Goal: Information Seeking & Learning: Understand process/instructions

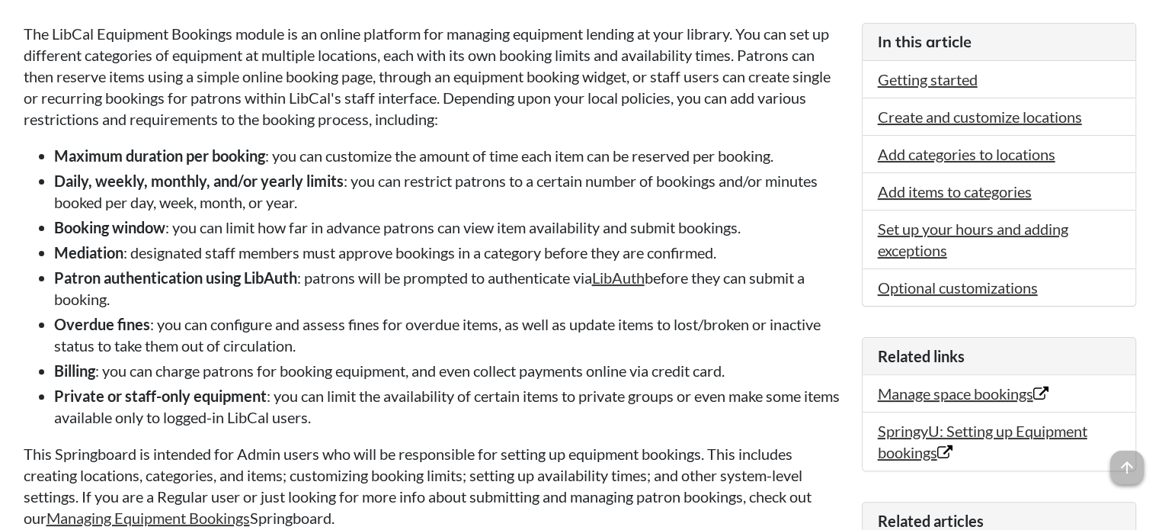
scroll to position [457, 0]
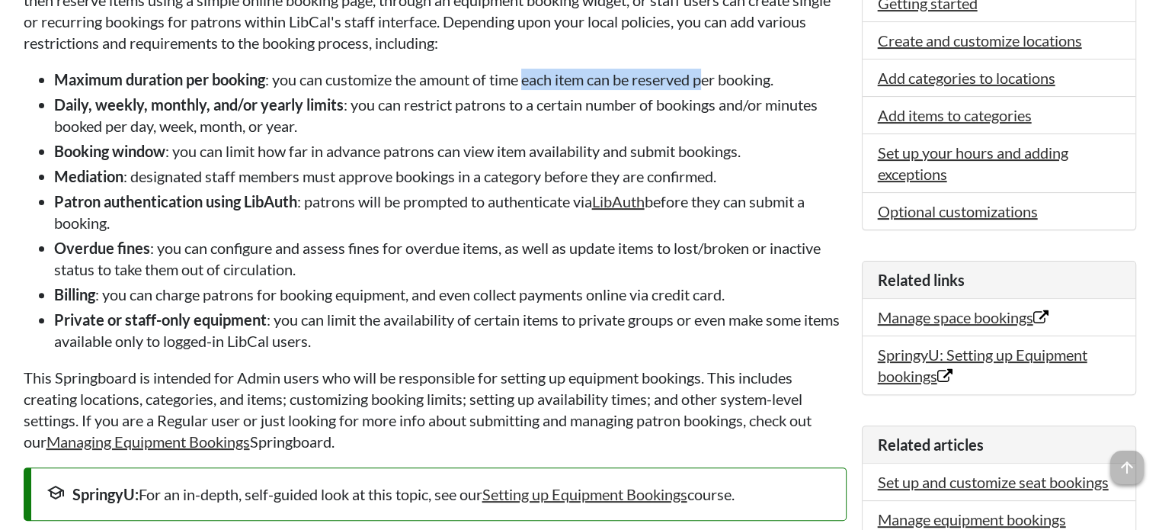
drag, startPoint x: 529, startPoint y: 79, endPoint x: 711, endPoint y: 74, distance: 182.2
click at [711, 74] on li "Maximum duration per booking : you can customize the amount of time each item c…" at bounding box center [450, 79] width 793 height 21
drag, startPoint x: 338, startPoint y: 85, endPoint x: 369, endPoint y: 81, distance: 30.7
click at [369, 81] on li "Maximum duration per booking : you can customize the amount of time each item c…" at bounding box center [450, 79] width 793 height 21
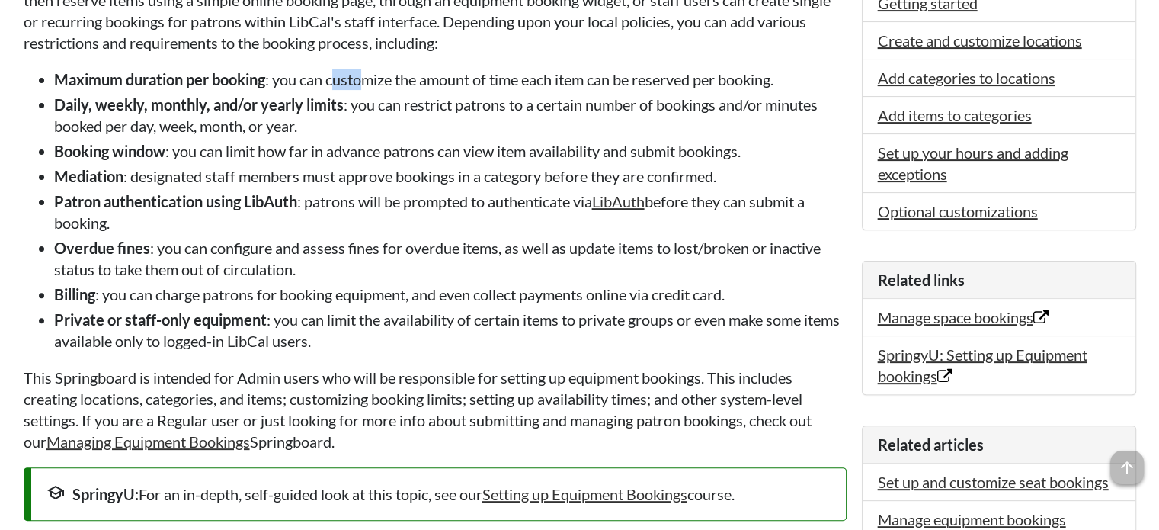
click at [369, 81] on li "Maximum duration per booking : you can customize the amount of time each item c…" at bounding box center [450, 79] width 793 height 21
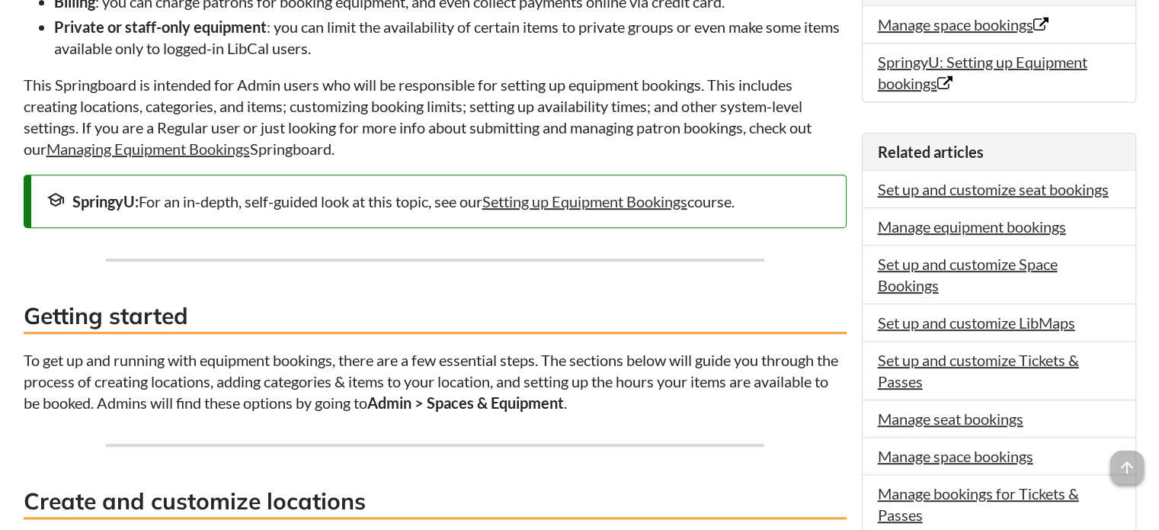
scroll to position [762, 0]
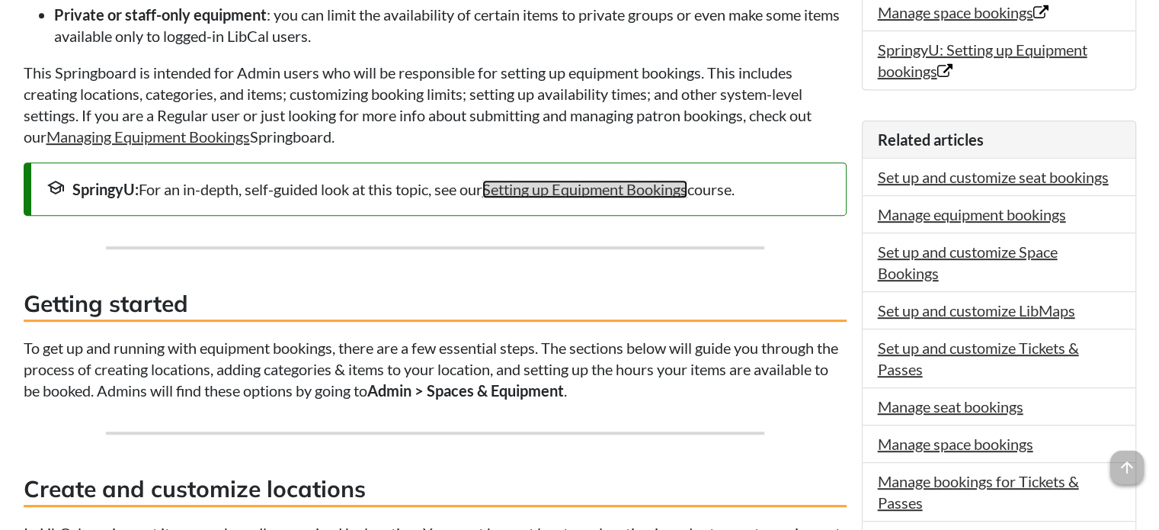
click at [527, 197] on link "Setting up Equipment Bookings" at bounding box center [584, 189] width 205 height 18
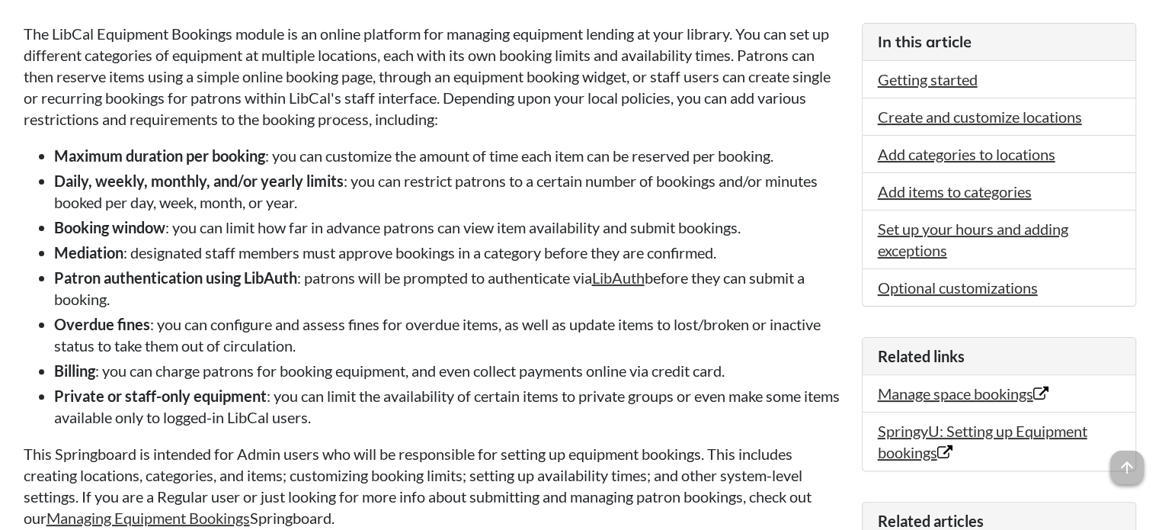
scroll to position [457, 0]
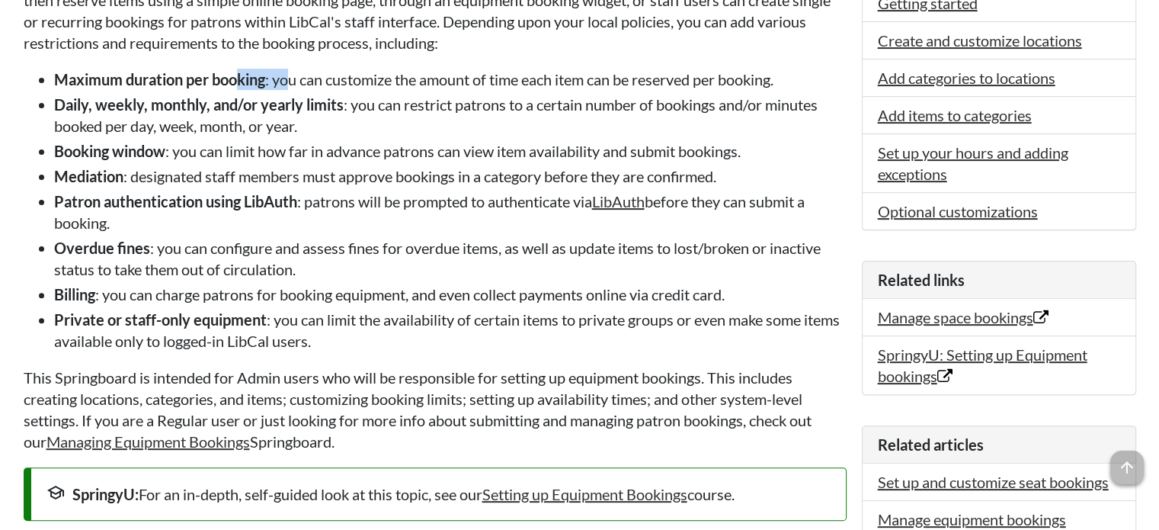
drag, startPoint x: 240, startPoint y: 79, endPoint x: 290, endPoint y: 84, distance: 50.6
click at [290, 84] on li "Maximum duration per booking : you can customize the amount of time each item c…" at bounding box center [450, 79] width 793 height 21
click at [296, 85] on li "Maximum duration per booking : you can customize the amount of time each item c…" at bounding box center [450, 79] width 793 height 21
drag, startPoint x: 363, startPoint y: 95, endPoint x: 457, endPoint y: 91, distance: 94.6
click at [457, 91] on ul "Maximum duration per booking : you can customize the amount of time each item c…" at bounding box center [435, 210] width 823 height 283
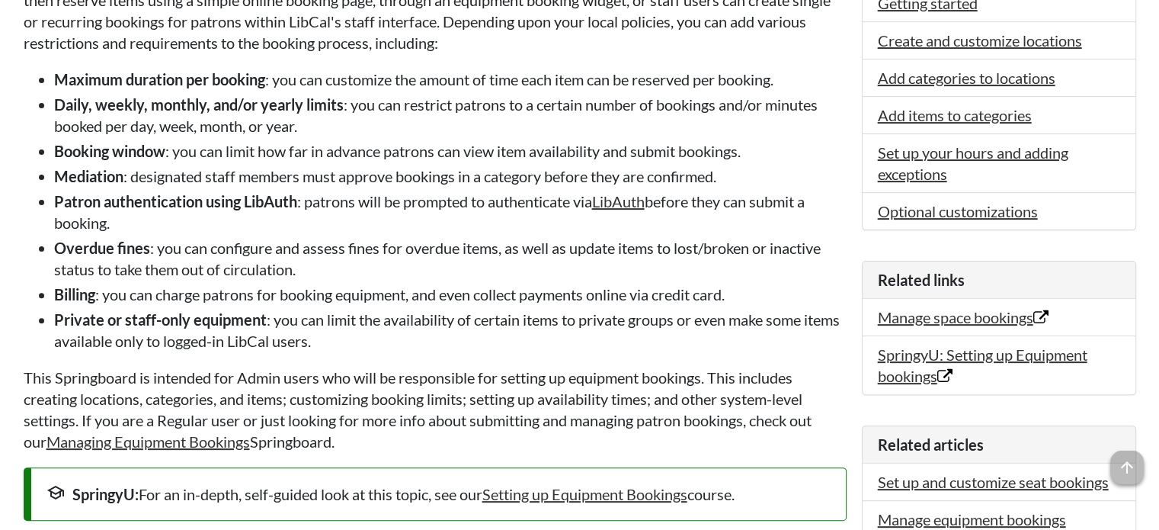
click at [470, 91] on ul "Maximum duration per booking : you can customize the amount of time each item c…" at bounding box center [435, 210] width 823 height 283
drag, startPoint x: 508, startPoint y: 85, endPoint x: 582, endPoint y: 83, distance: 74.7
click at [582, 83] on li "Maximum duration per booking : you can customize the amount of time each item c…" at bounding box center [450, 79] width 793 height 21
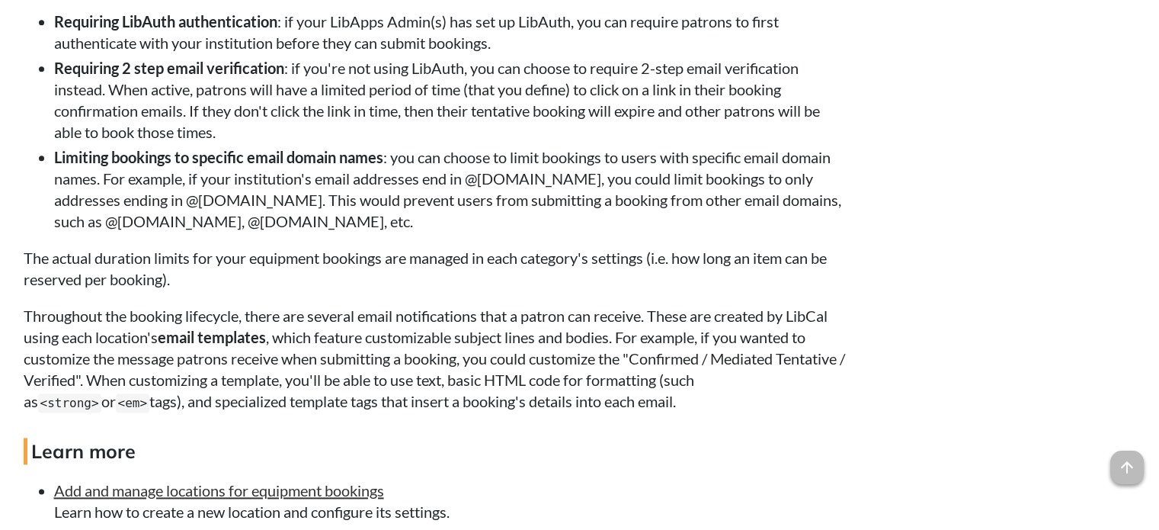
scroll to position [1906, 0]
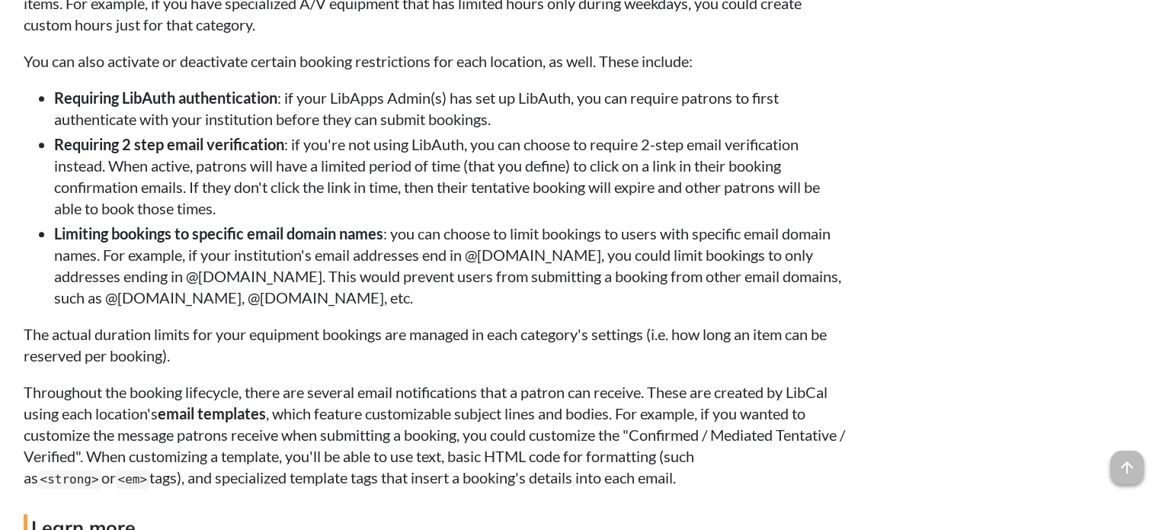
click at [519, 271] on li "Limiting bookings to specific email domain names : you can choose to limit book…" at bounding box center [450, 265] width 793 height 85
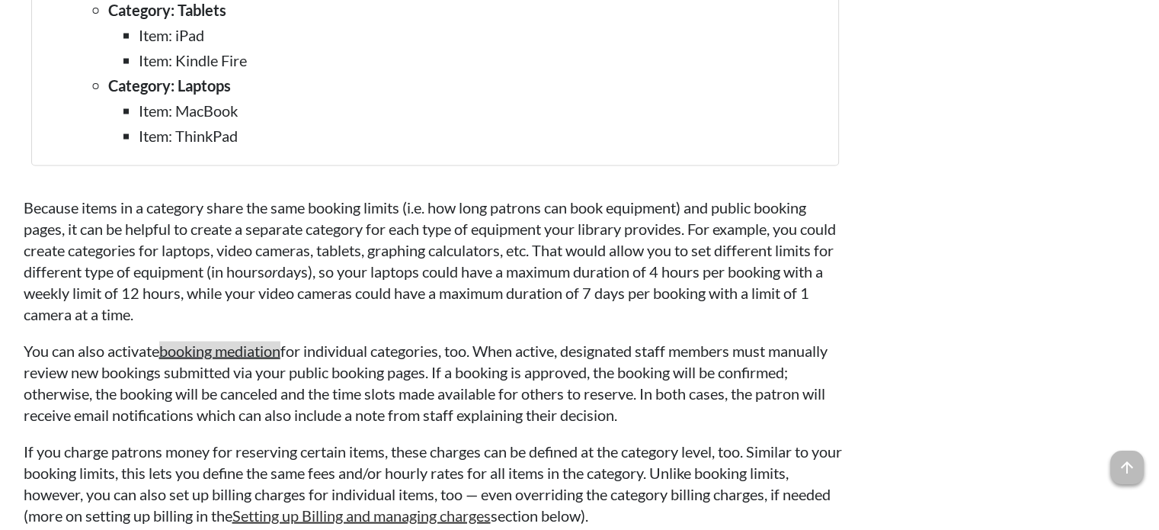
scroll to position [3049, 0]
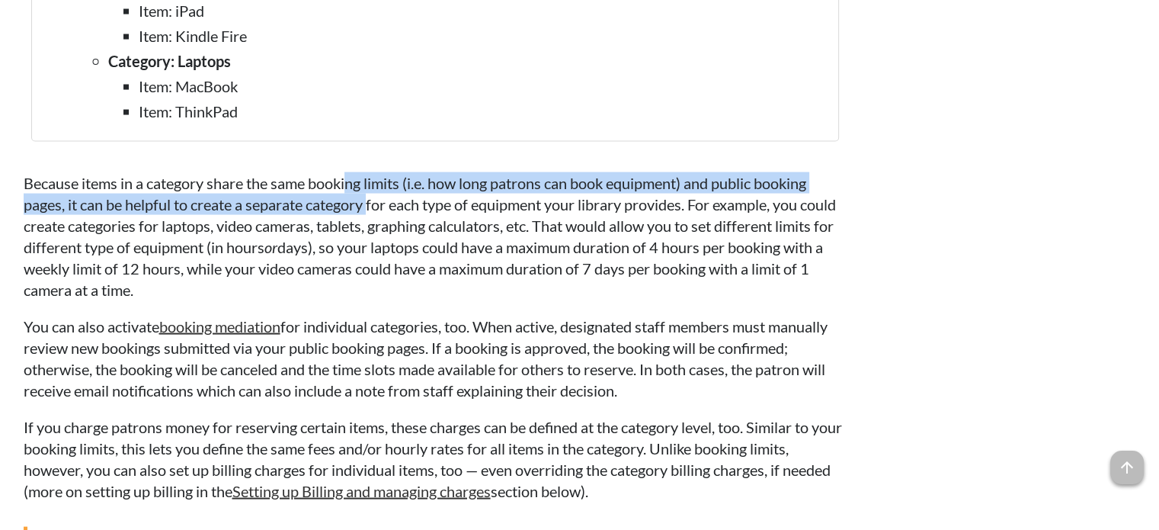
drag, startPoint x: 351, startPoint y: 219, endPoint x: 376, endPoint y: 224, distance: 25.7
click at [375, 224] on p "Because items in a category share the same booking limits (i.e. how long patron…" at bounding box center [435, 236] width 823 height 128
click at [376, 210] on p "Because items in a category share the same booking limits (i.e. how long patron…" at bounding box center [435, 236] width 823 height 128
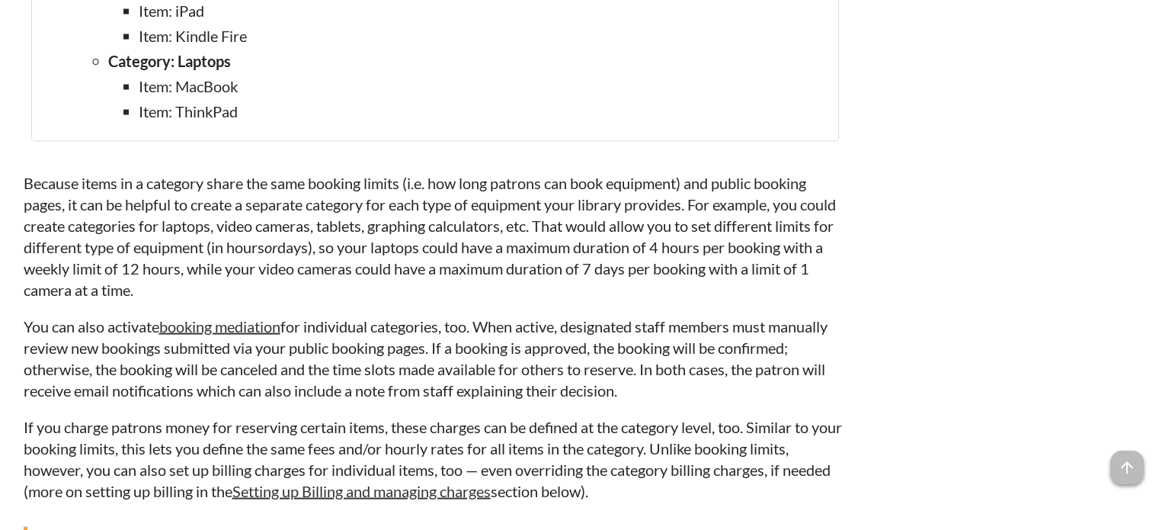
click at [426, 230] on p "Because items in a category share the same booking limits (i.e. how long patron…" at bounding box center [435, 236] width 823 height 128
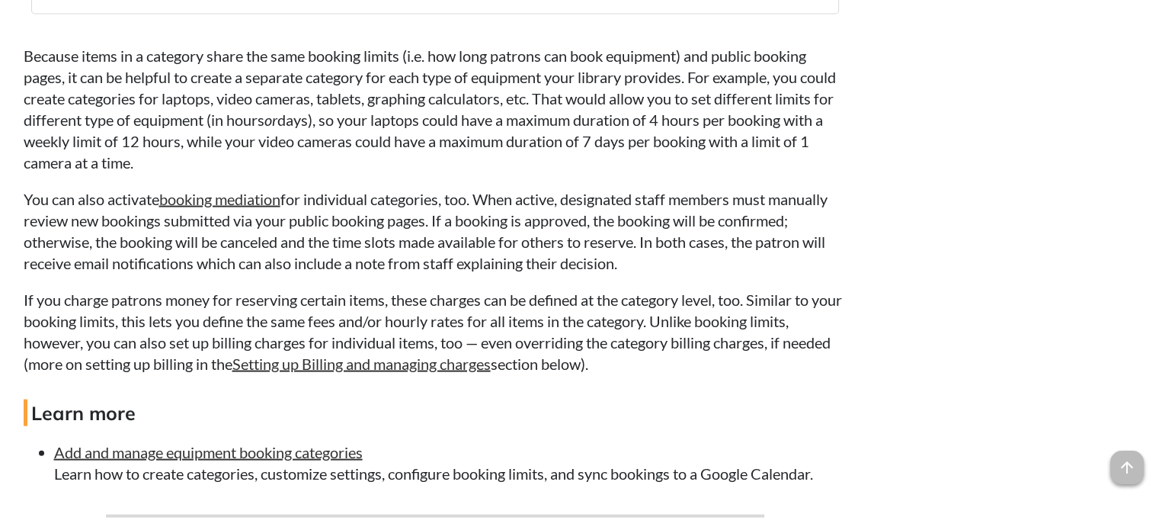
scroll to position [3201, 0]
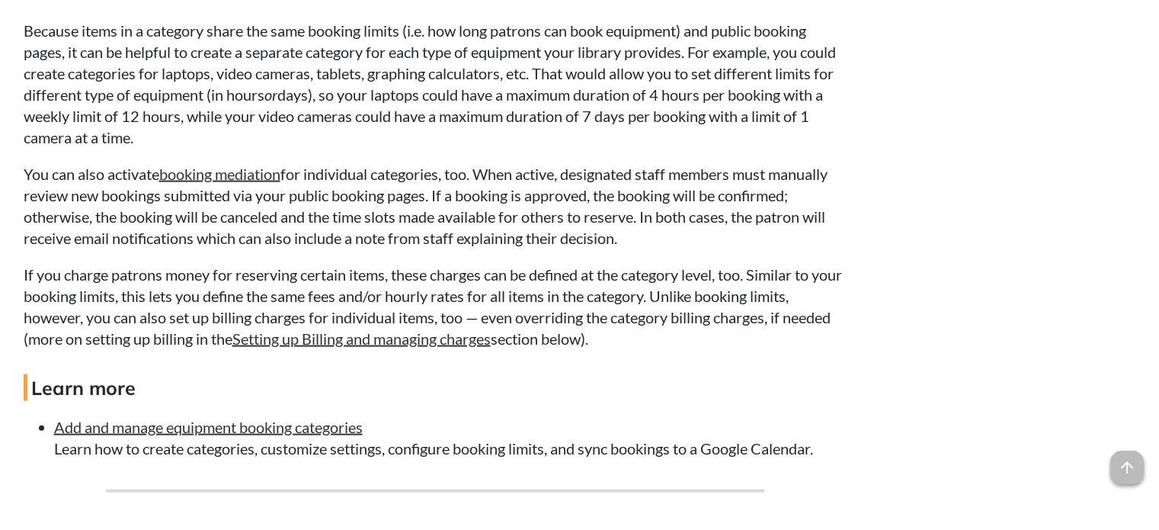
click at [180, 97] on p "Because items in a category share the same booking limits (i.e. how long patron…" at bounding box center [435, 84] width 823 height 128
click at [501, 285] on p "If you charge patrons money for reserving certain items, these charges can be d…" at bounding box center [435, 306] width 823 height 85
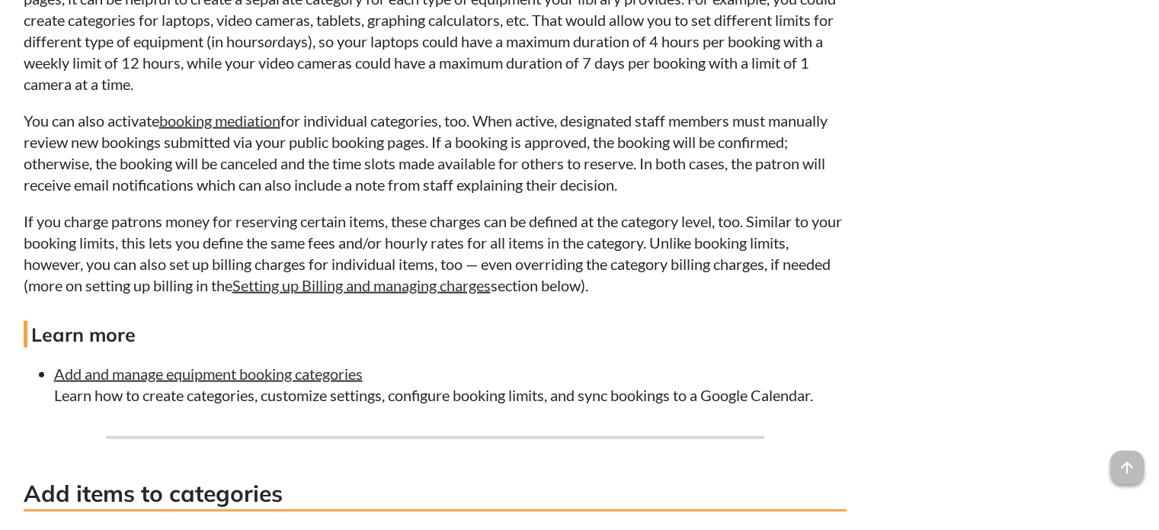
scroll to position [3278, 0]
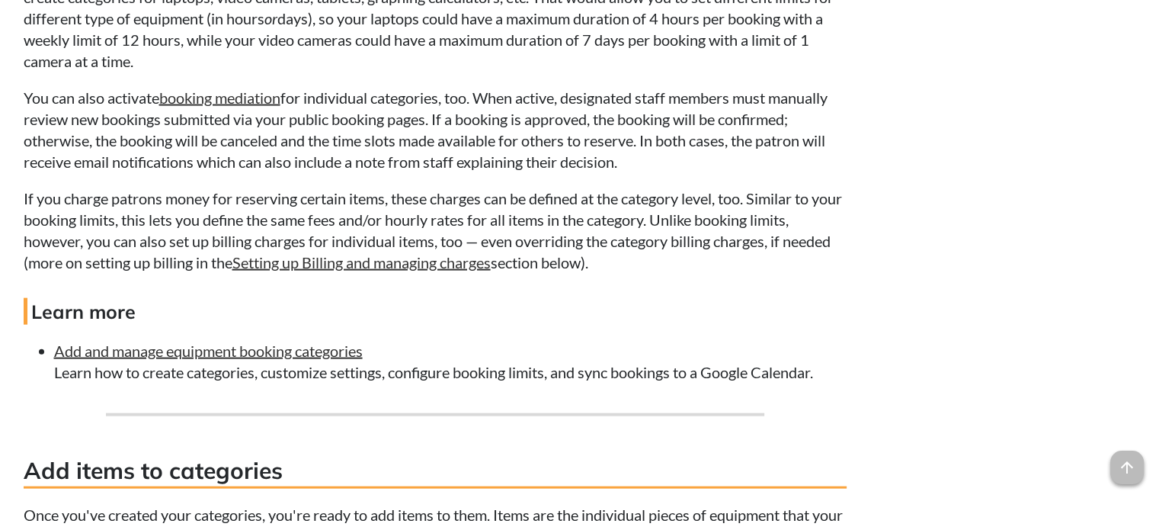
click at [454, 229] on p "If you charge patrons money for reserving certain items, these charges can be d…" at bounding box center [435, 230] width 823 height 85
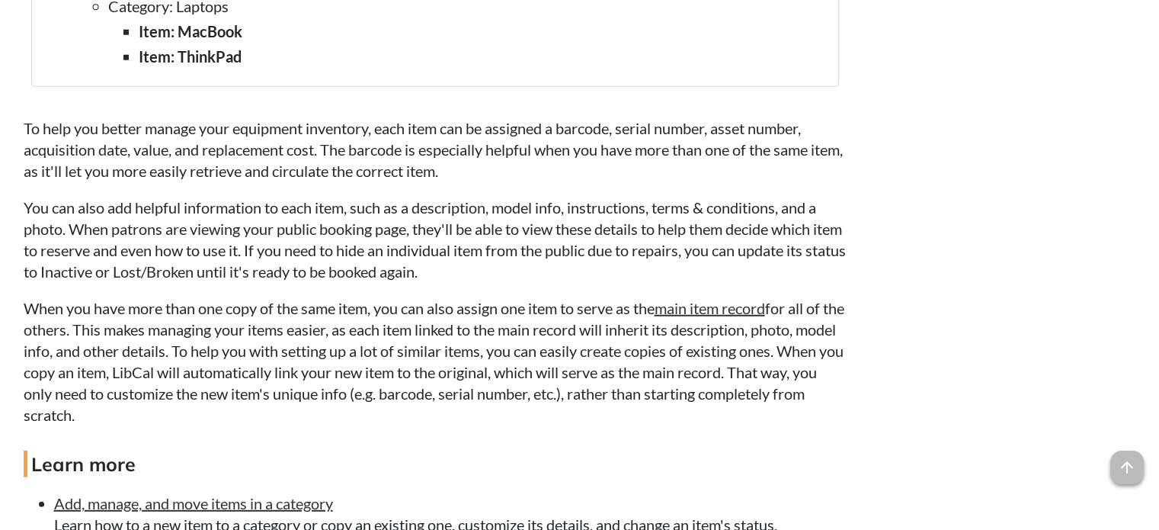
scroll to position [4269, 0]
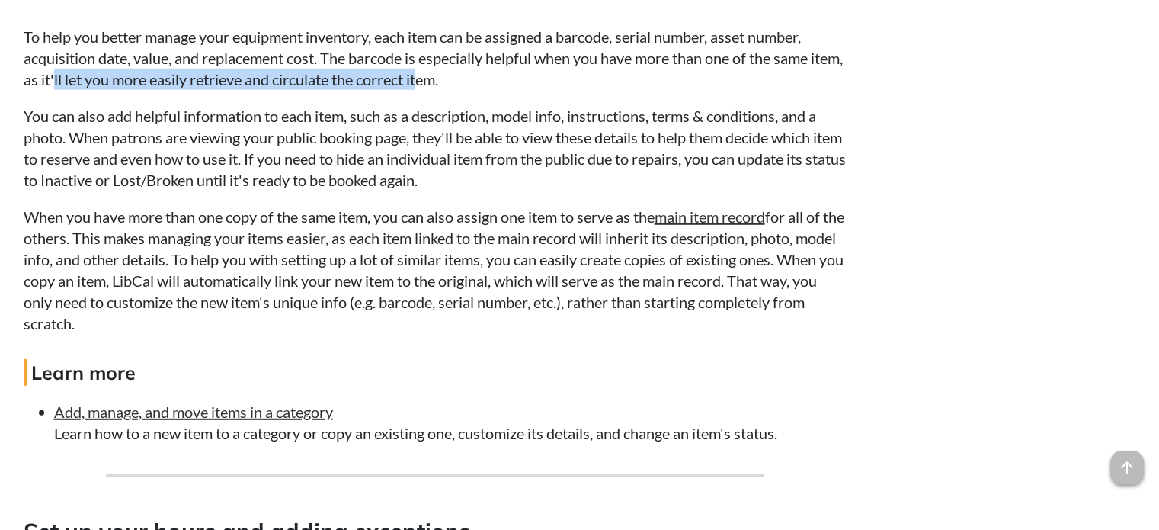
drag, startPoint x: 89, startPoint y: 106, endPoint x: 462, endPoint y: 113, distance: 372.8
click at [462, 90] on p "To help you better manage your equipment inventory, each item can be assigned a…" at bounding box center [435, 58] width 823 height 64
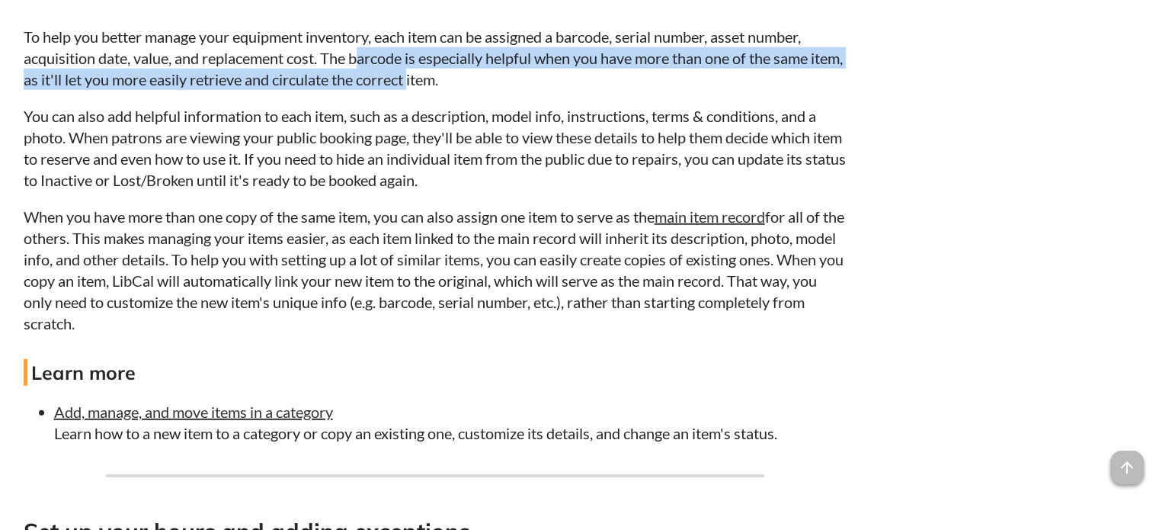
drag, startPoint x: 366, startPoint y: 94, endPoint x: 450, endPoint y: 108, distance: 85.8
click at [450, 90] on p "To help you better manage your equipment inventory, each item can be assigned a…" at bounding box center [435, 58] width 823 height 64
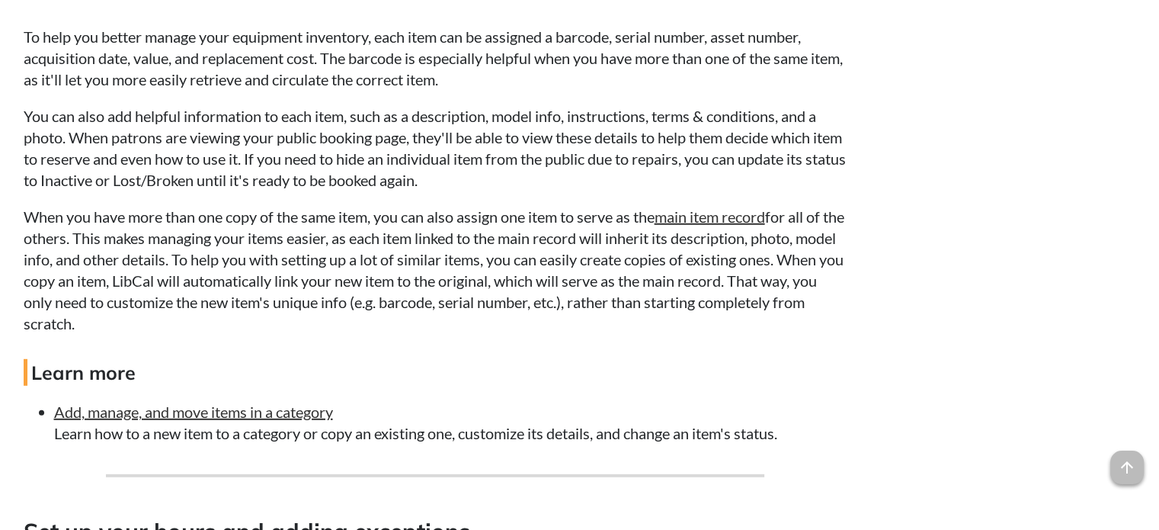
drag, startPoint x: 556, startPoint y: 115, endPoint x: 320, endPoint y: 83, distance: 237.7
click at [320, 83] on p "To help you better manage your equipment inventory, each item can be assigned a…" at bounding box center [435, 58] width 823 height 64
click at [317, 88] on p "To help you better manage your equipment inventory, each item can be assigned a…" at bounding box center [435, 58] width 823 height 64
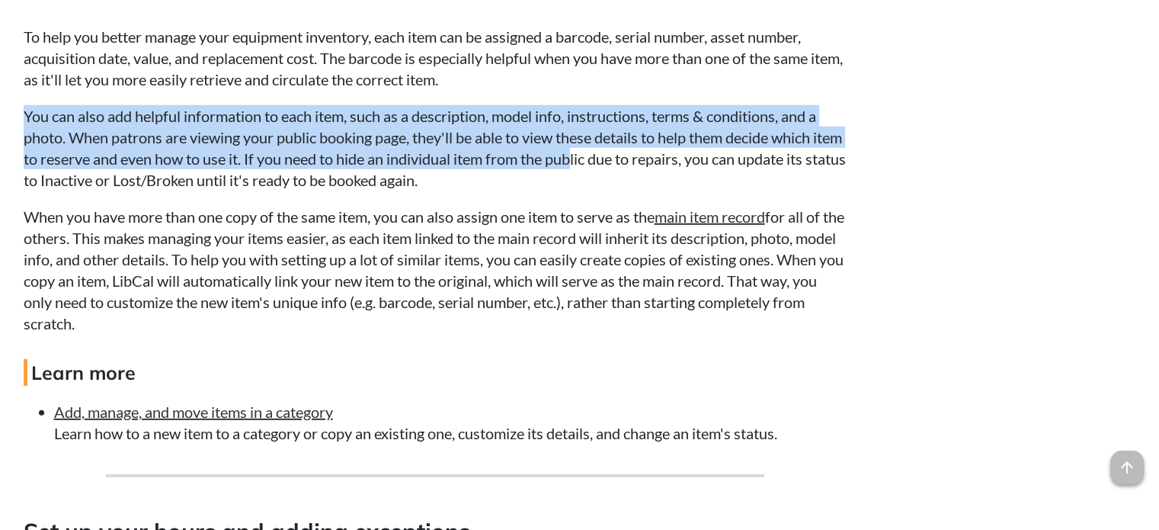
drag, startPoint x: 15, startPoint y: 139, endPoint x: 608, endPoint y: 186, distance: 594.8
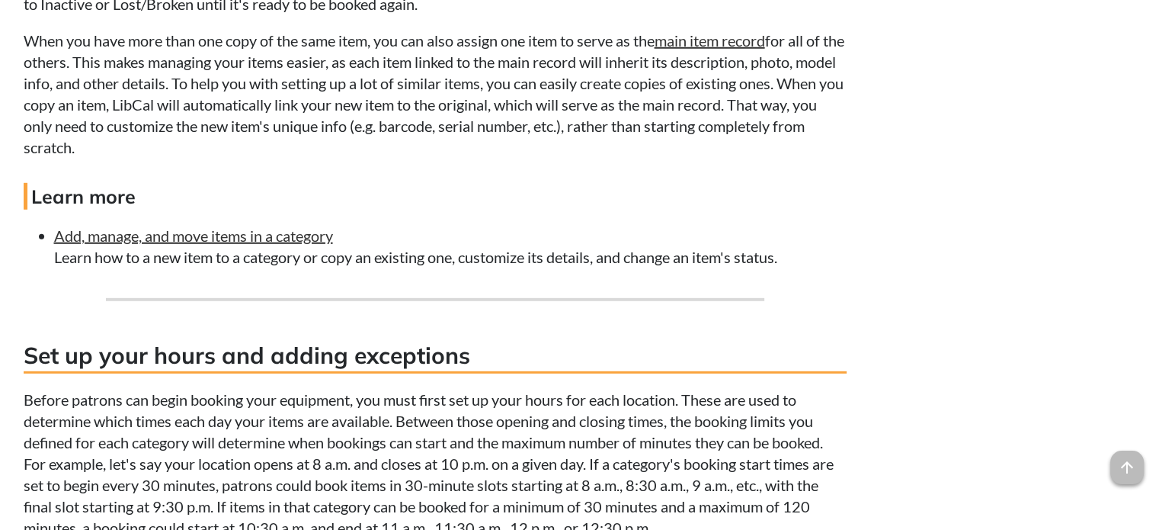
scroll to position [4421, 0]
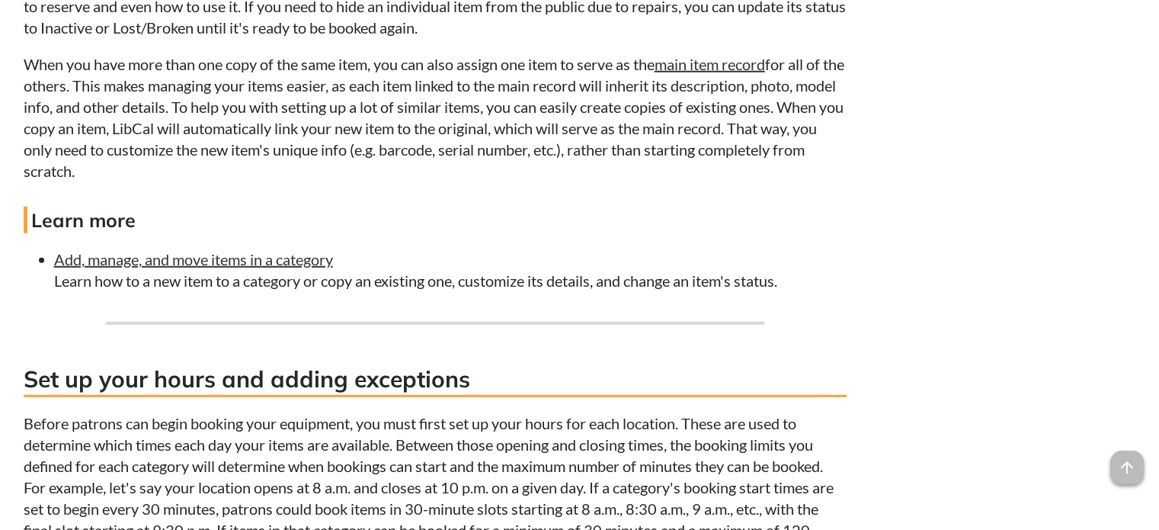
drag, startPoint x: 470, startPoint y: 92, endPoint x: 662, endPoint y: 95, distance: 192.1
click at [662, 95] on p "When you have more than one copy of the same item, you can also assign one item…" at bounding box center [435, 117] width 823 height 128
click at [162, 89] on p "When you have more than one copy of the same item, you can also assign one item…" at bounding box center [435, 117] width 823 height 128
click at [500, 100] on p "When you have more than one copy of the same item, you can also assign one item…" at bounding box center [435, 117] width 823 height 128
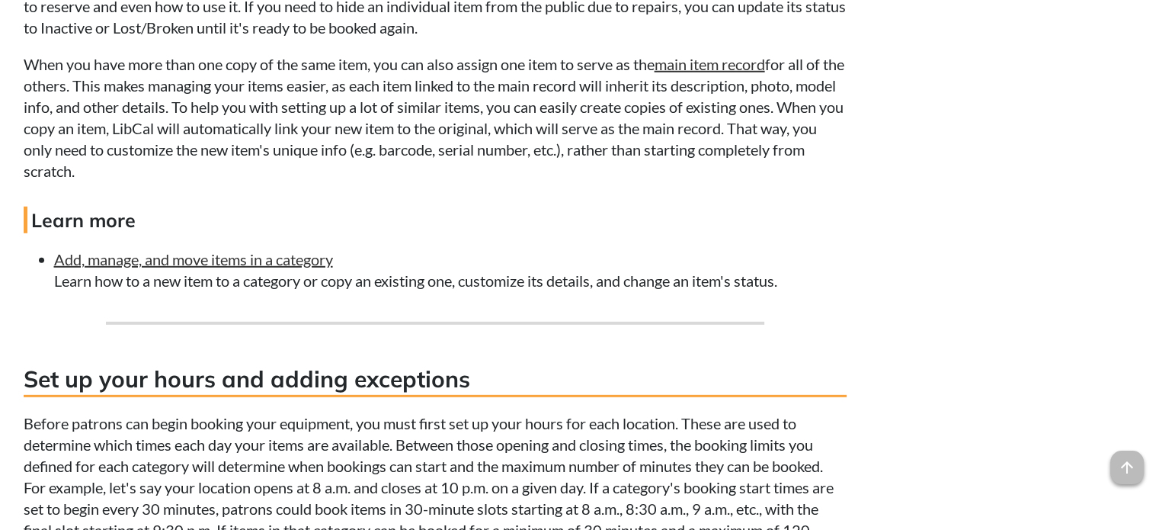
click at [607, 91] on p "When you have more than one copy of the same item, you can also assign one item…" at bounding box center [435, 117] width 823 height 128
click at [138, 156] on p "When you have more than one copy of the same item, you can also assign one item…" at bounding box center [435, 117] width 823 height 128
drag, startPoint x: 226, startPoint y: 156, endPoint x: 836, endPoint y: 196, distance: 611.1
click at [836, 181] on p "When you have more than one copy of the same item, you can also assign one item…" at bounding box center [435, 117] width 823 height 128
click at [328, 181] on p "When you have more than one copy of the same item, you can also assign one item…" at bounding box center [435, 117] width 823 height 128
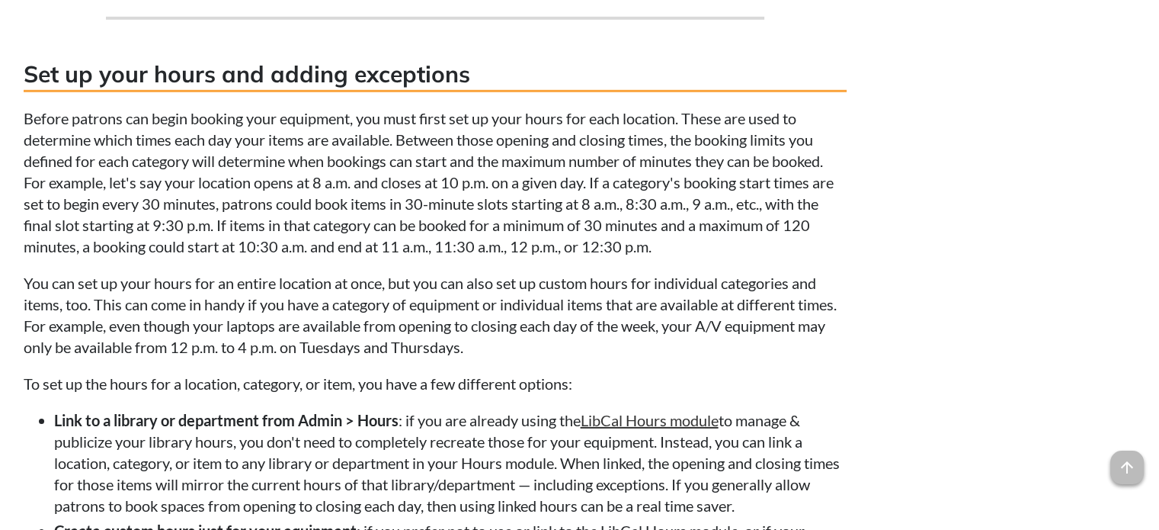
scroll to position [4802, 0]
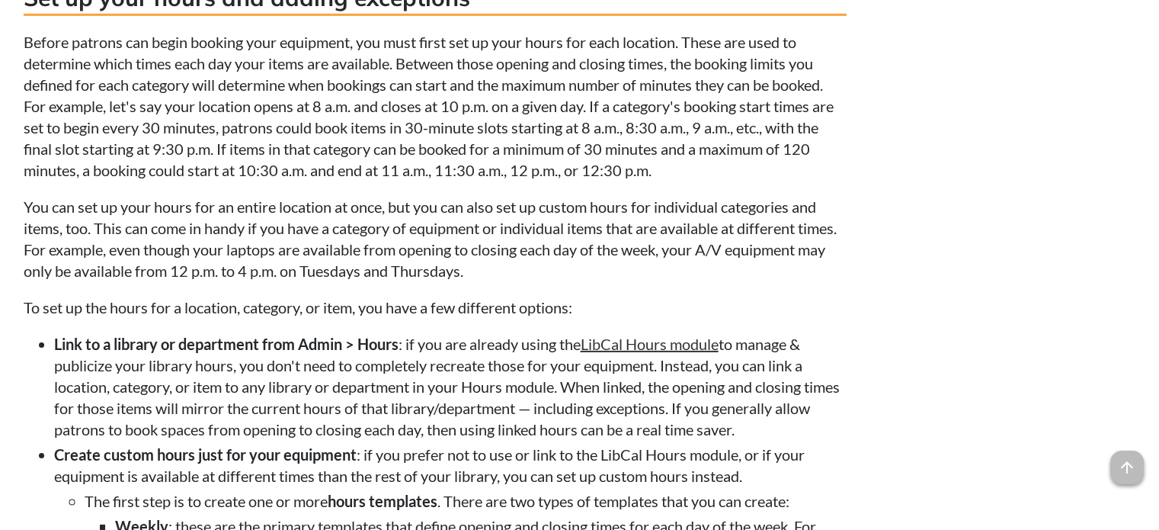
click at [240, 143] on p "Before patrons can begin booking your equipment, you must first set up your hou…" at bounding box center [435, 105] width 823 height 149
drag, startPoint x: 415, startPoint y: 94, endPoint x: 651, endPoint y: 99, distance: 236.4
click at [651, 99] on p "Before patrons can begin booking your equipment, you must first set up your hou…" at bounding box center [435, 105] width 823 height 149
click at [283, 120] on p "Before patrons can begin booking your equipment, you must first set up your hou…" at bounding box center [435, 105] width 823 height 149
click at [228, 113] on p "Before patrons can begin booking your equipment, you must first set up your hou…" at bounding box center [435, 105] width 823 height 149
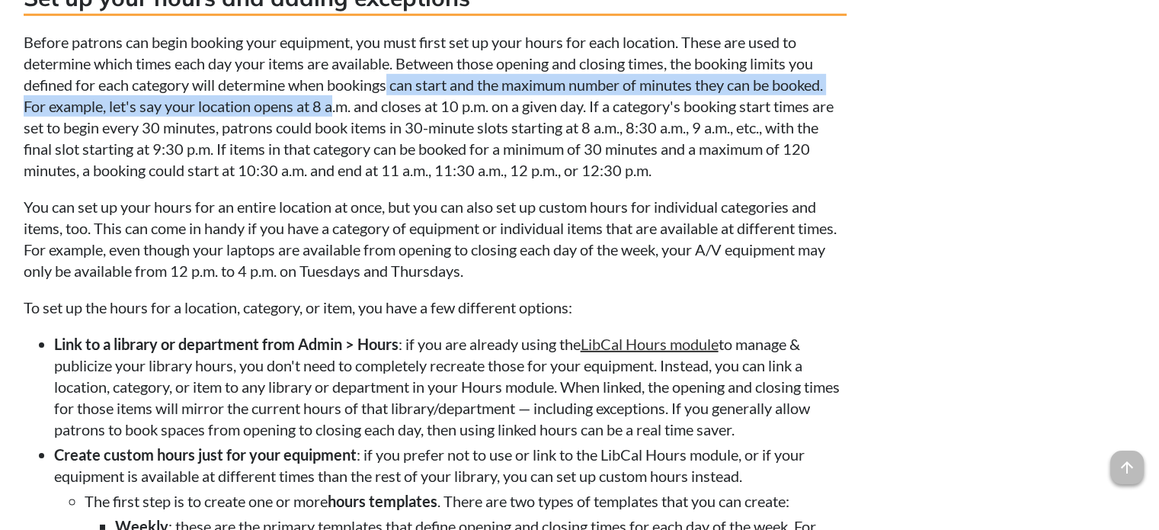
drag, startPoint x: 390, startPoint y: 107, endPoint x: 335, endPoint y: 130, distance: 59.5
click at [335, 130] on p "Before patrons can begin booking your equipment, you must first set up your hou…" at bounding box center [435, 105] width 823 height 149
click at [300, 136] on p "Before patrons can begin booking your equipment, you must first set up your hou…" at bounding box center [435, 105] width 823 height 149
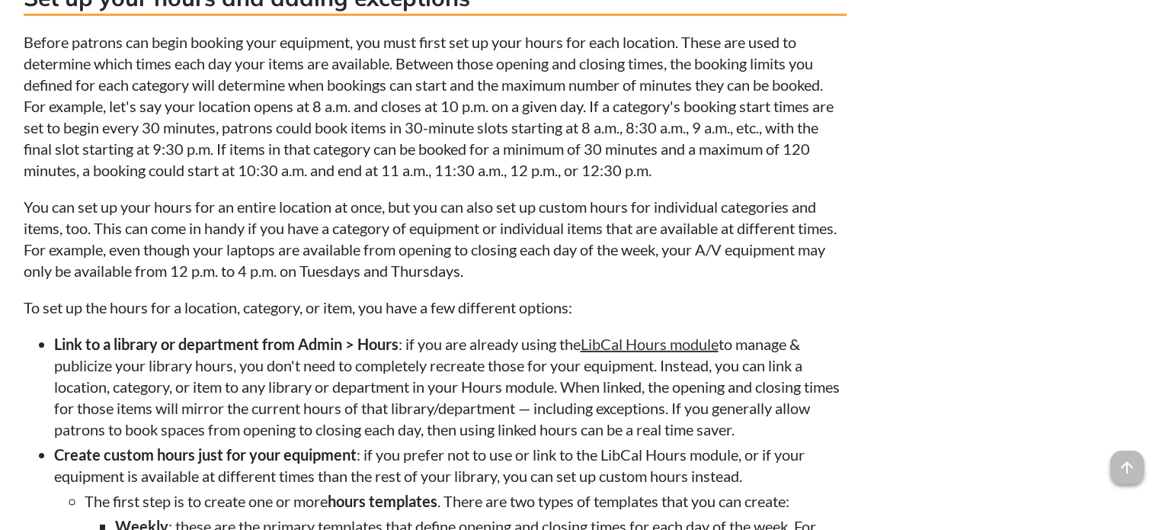
click at [451, 136] on p "Before patrons can begin booking your equipment, you must first set up your hou…" at bounding box center [435, 105] width 823 height 149
click at [536, 136] on p "Before patrons can begin booking your equipment, you must first set up your hou…" at bounding box center [435, 105] width 823 height 149
click at [617, 136] on p "Before patrons can begin booking your equipment, you must first set up your hou…" at bounding box center [435, 105] width 823 height 149
click at [242, 152] on p "Before patrons can begin booking your equipment, you must first set up your hou…" at bounding box center [435, 105] width 823 height 149
click at [330, 152] on p "Before patrons can begin booking your equipment, you must first set up your hou…" at bounding box center [435, 105] width 823 height 149
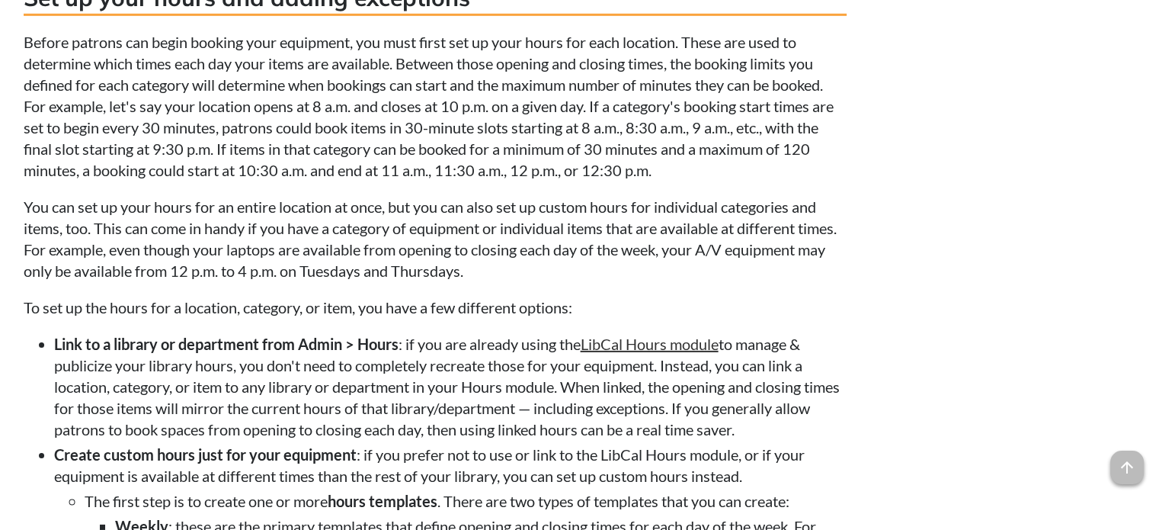
click at [501, 172] on p "Before patrons can begin booking your equipment, you must first set up your hou…" at bounding box center [435, 105] width 823 height 149
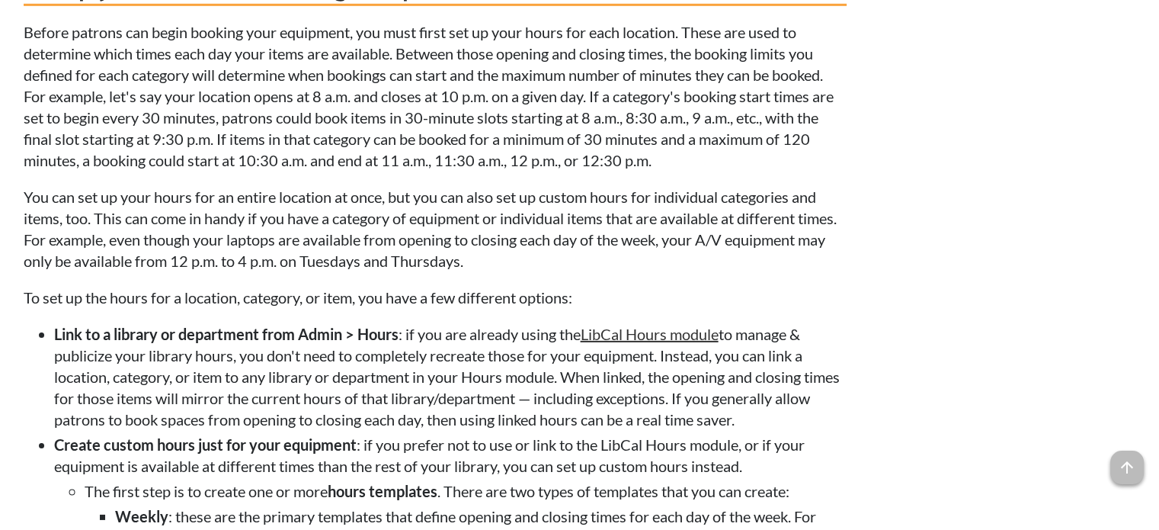
scroll to position [4955, 0]
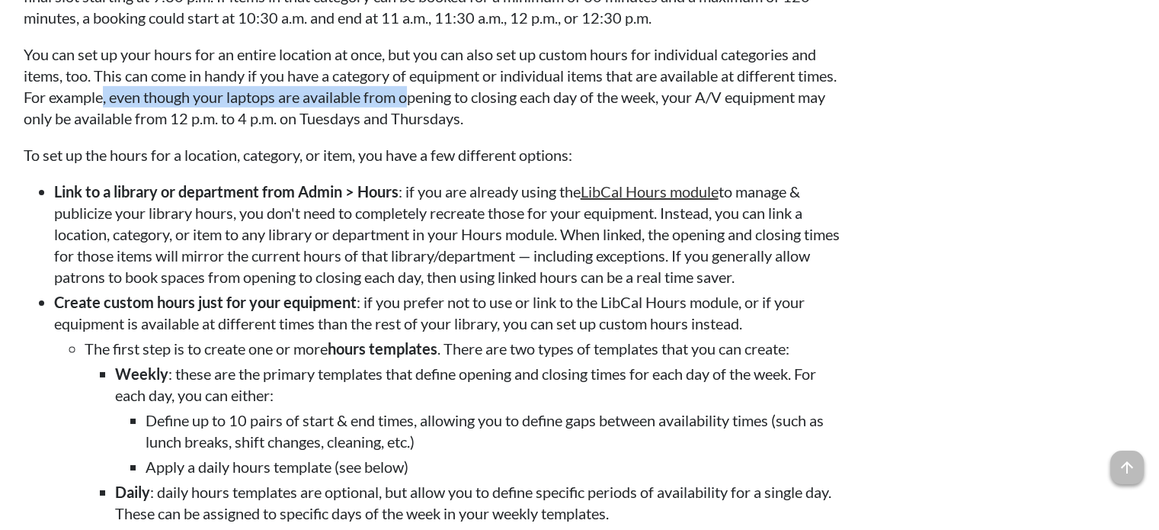
drag, startPoint x: 168, startPoint y: 121, endPoint x: 457, endPoint y: 121, distance: 289.7
click at [457, 121] on p "You can set up your hours for an entire location at once, but you can also set …" at bounding box center [435, 85] width 823 height 85
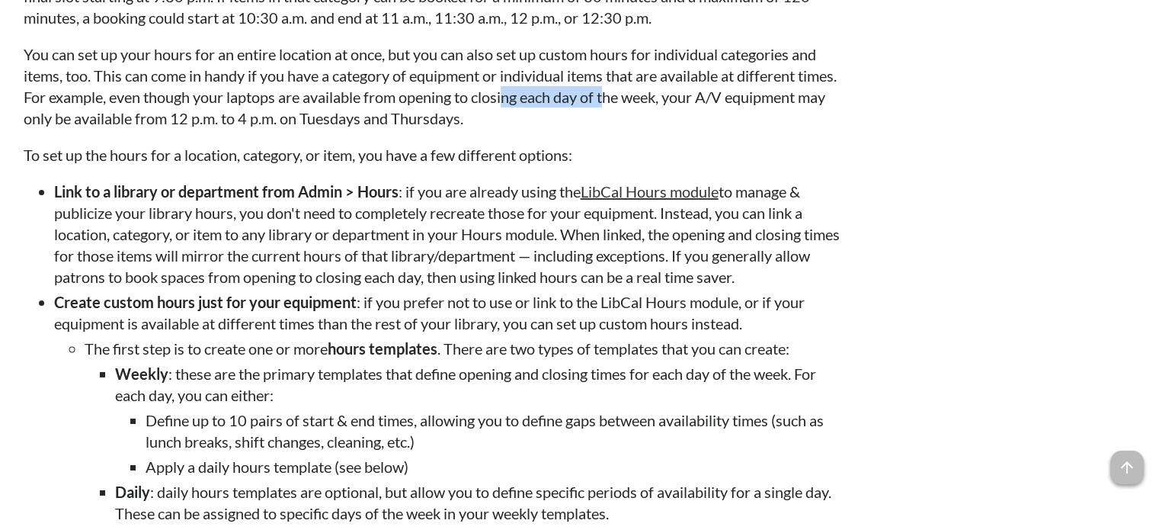
drag, startPoint x: 553, startPoint y: 120, endPoint x: 654, endPoint y: 120, distance: 100.6
click at [654, 120] on p "You can set up your hours for an entire location at once, but you can also set …" at bounding box center [435, 85] width 823 height 85
click at [544, 127] on p "You can set up your hours for an entire location at once, but you can also set …" at bounding box center [435, 85] width 823 height 85
drag, startPoint x: 226, startPoint y: 152, endPoint x: 300, endPoint y: 149, distance: 74.8
click at [296, 129] on p "You can set up your hours for an entire location at once, but you can also set …" at bounding box center [435, 85] width 823 height 85
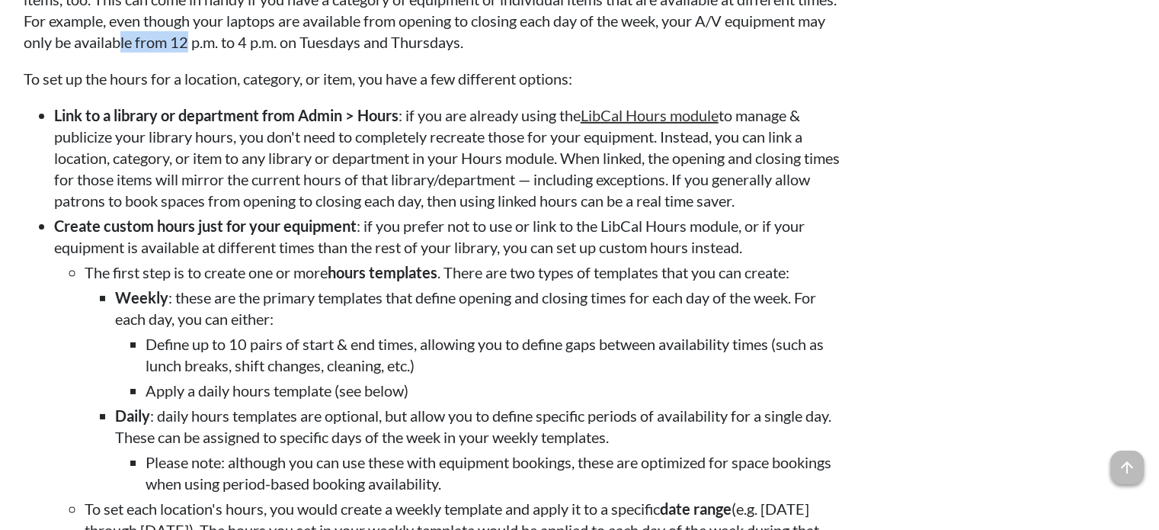
scroll to position [5107, 0]
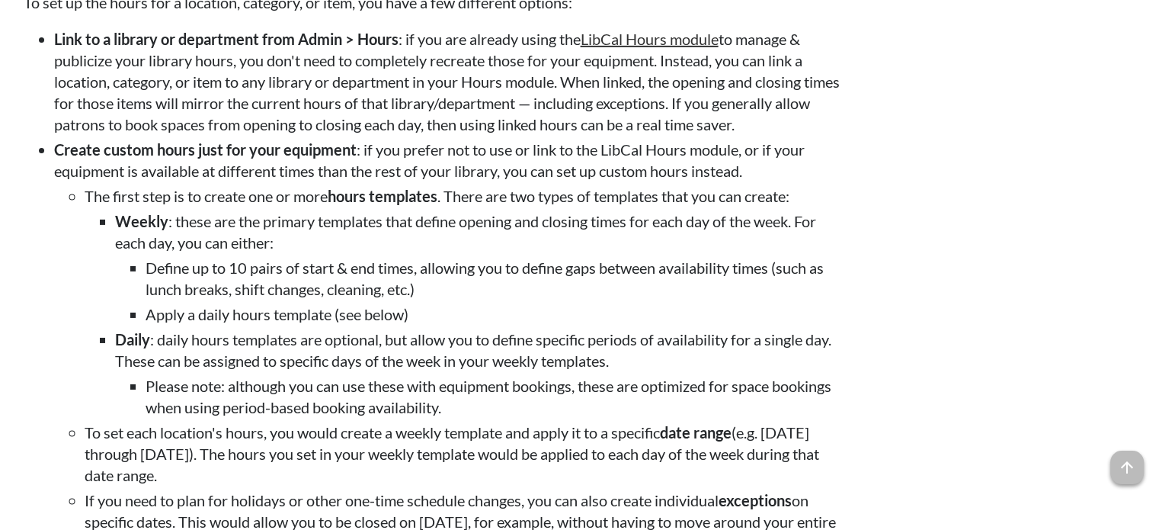
click at [298, 135] on li "Link to a library or department from Admin > Hours : if you are already using t…" at bounding box center [450, 81] width 793 height 107
click at [438, 135] on li "Link to a library or department from Admin > Hours : if you are already using t…" at bounding box center [450, 81] width 793 height 107
click at [572, 135] on li "Link to a library or department from Admin > Hours : if you are already using t…" at bounding box center [450, 81] width 793 height 107
click at [376, 190] on li "Create custom hours just for your equipment : if you prefer not to use or link …" at bounding box center [450, 369] width 793 height 461
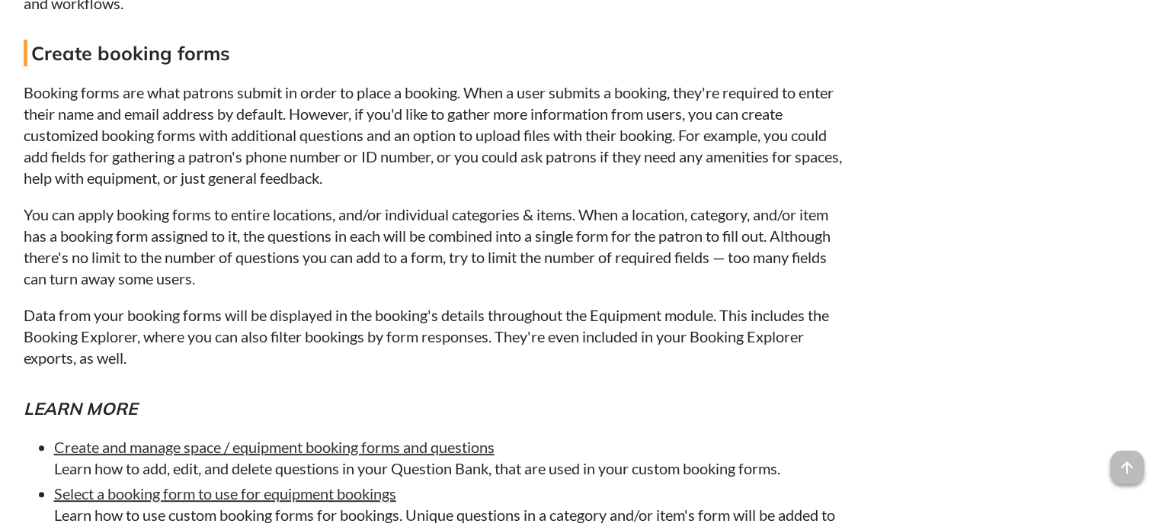
scroll to position [6327, 0]
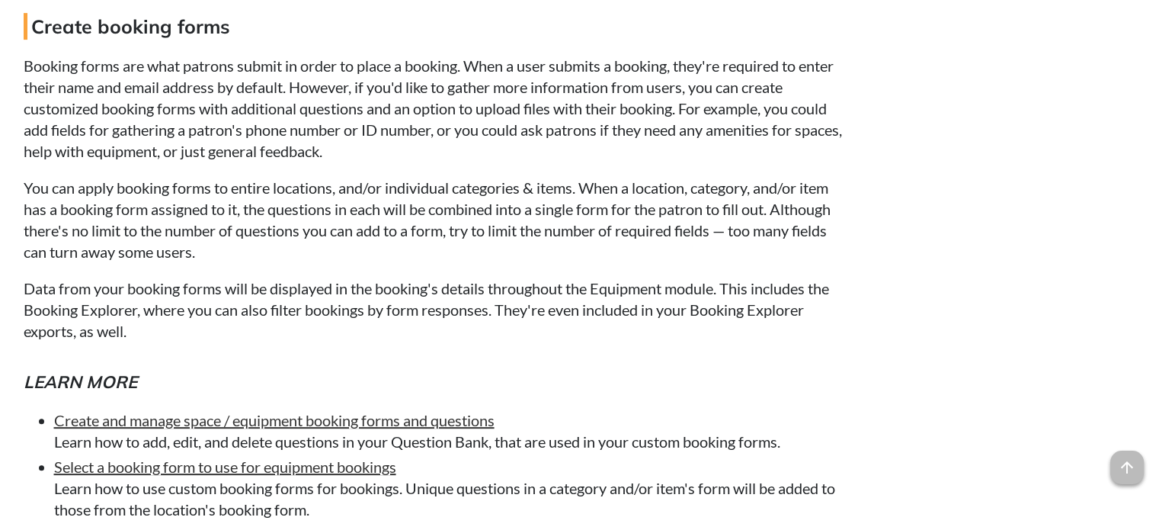
click at [385, 152] on p "Booking forms are what patrons submit in order to place a booking. When a user …" at bounding box center [435, 108] width 823 height 107
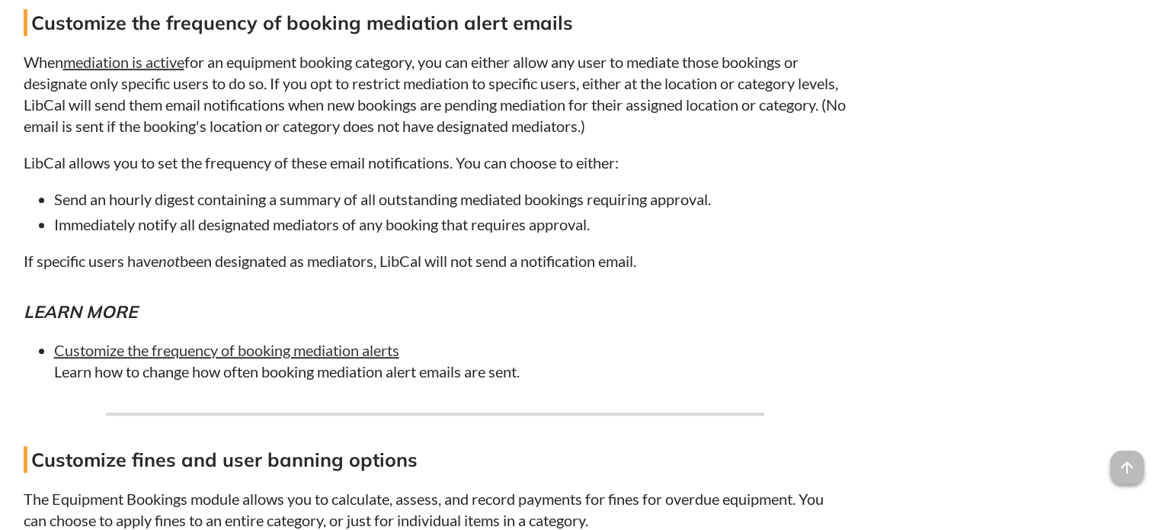
scroll to position [6936, 0]
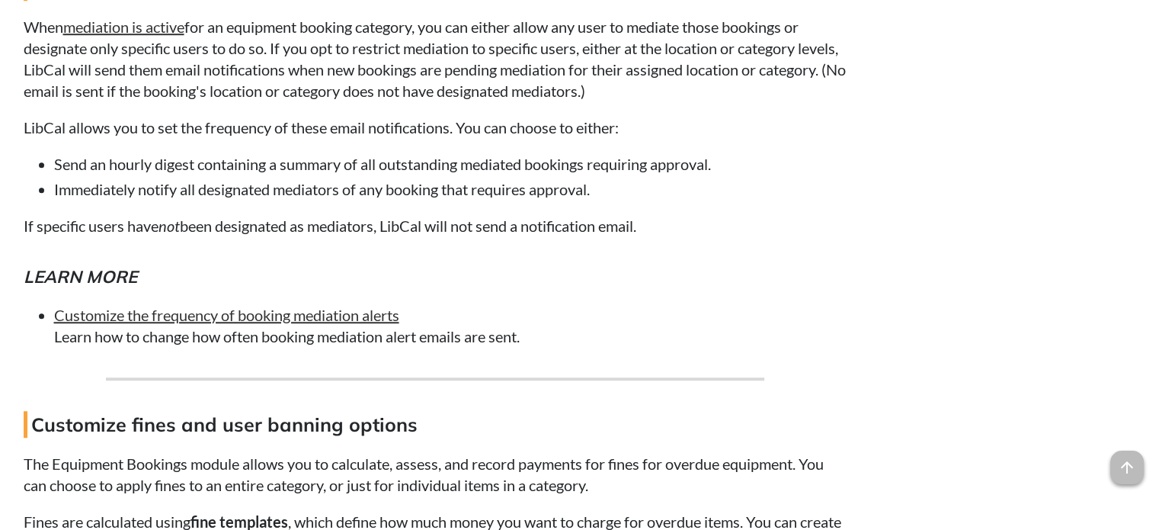
click at [95, 175] on li "Send an hourly digest containing a summary of all outstanding mediated bookings…" at bounding box center [450, 163] width 793 height 21
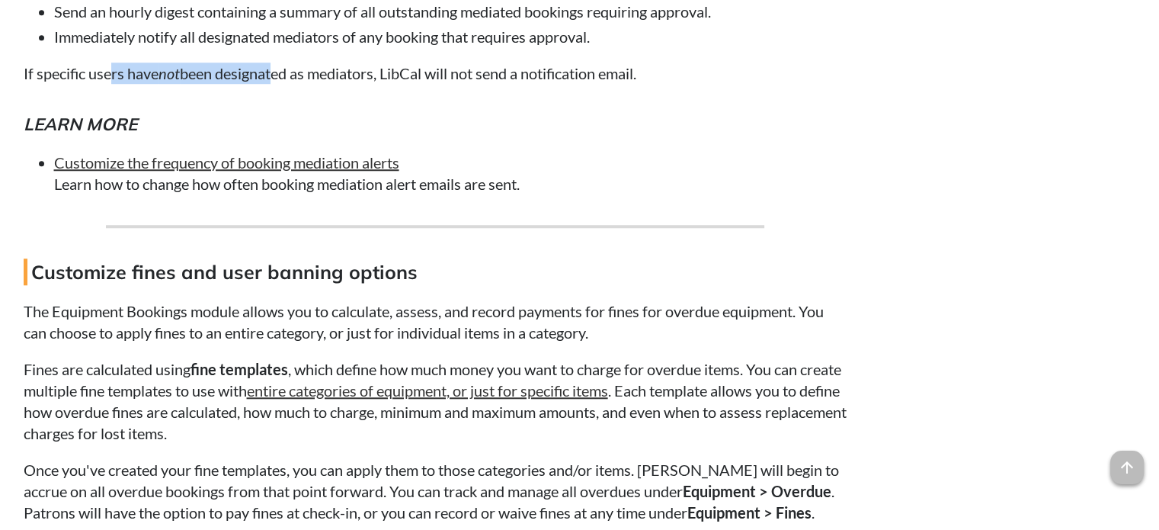
drag, startPoint x: 113, startPoint y: 113, endPoint x: 281, endPoint y: 112, distance: 167.7
click at [281, 84] on p "If specific users have not been designated as mediators, LibCal will not send a…" at bounding box center [435, 73] width 823 height 21
click at [282, 84] on p "If specific users have not been designated as mediators, LibCal will not send a…" at bounding box center [435, 73] width 823 height 21
drag, startPoint x: 399, startPoint y: 115, endPoint x: 451, endPoint y: 111, distance: 52.0
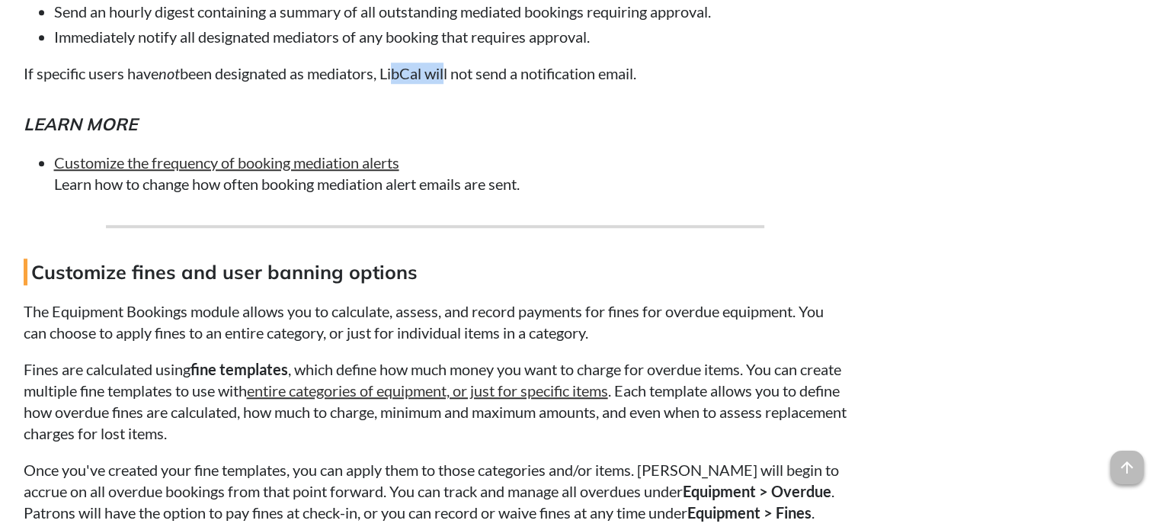
click at [451, 84] on p "If specific users have not been designated as mediators, LibCal will not send a…" at bounding box center [435, 73] width 823 height 21
drag, startPoint x: 466, startPoint y: 111, endPoint x: 624, endPoint y: 111, distance: 157.8
click at [624, 84] on p "If specific users have not been designated as mediators, LibCal will not send a…" at bounding box center [435, 73] width 823 height 21
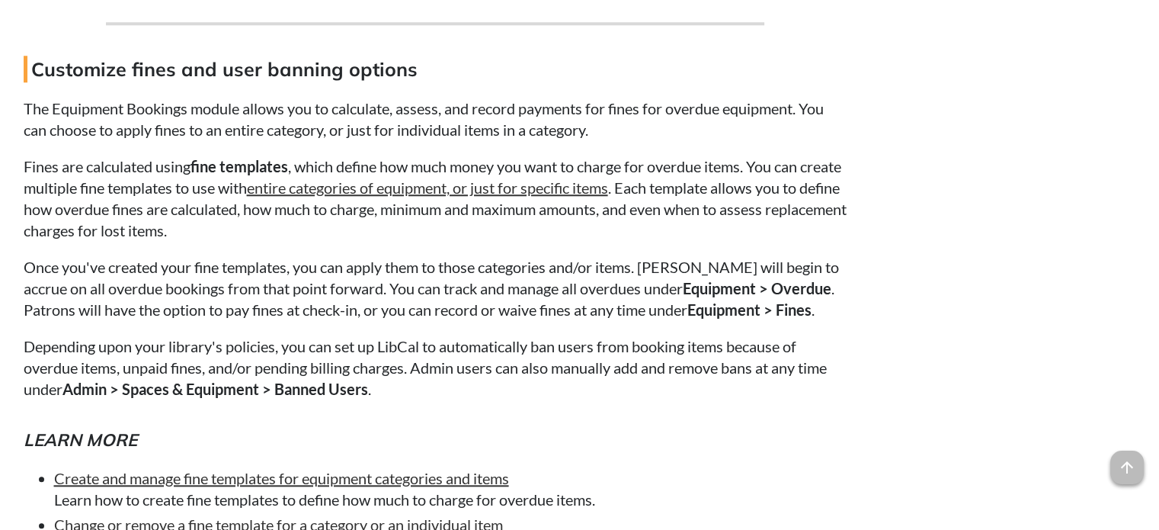
scroll to position [7317, 0]
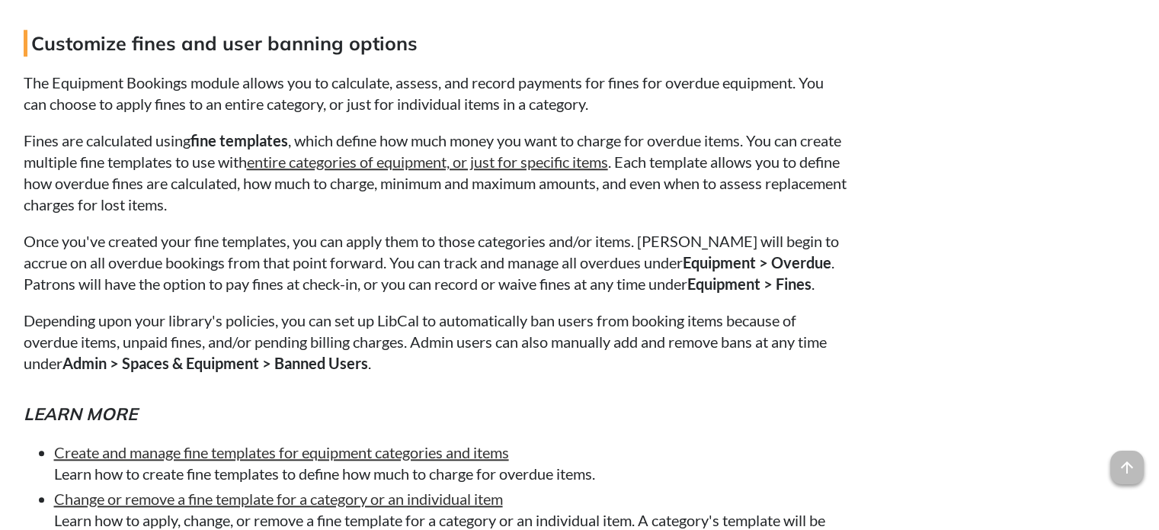
click at [236, 149] on strong "fine templates" at bounding box center [240, 140] width 98 height 18
click at [515, 178] on p "Fines are calculated using fine templates , which define how much money you wan…" at bounding box center [435, 172] width 823 height 85
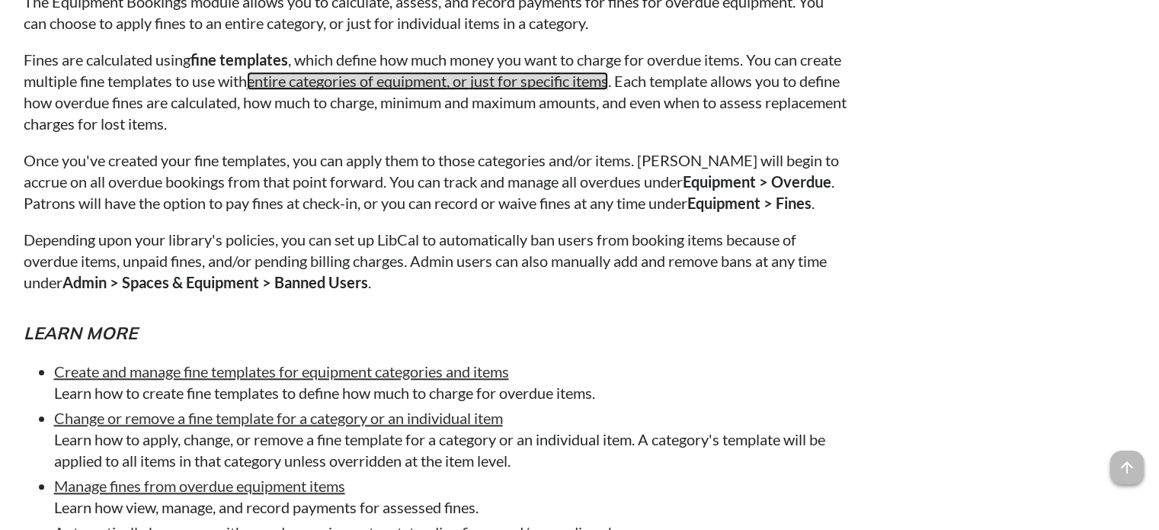
scroll to position [7470, 0]
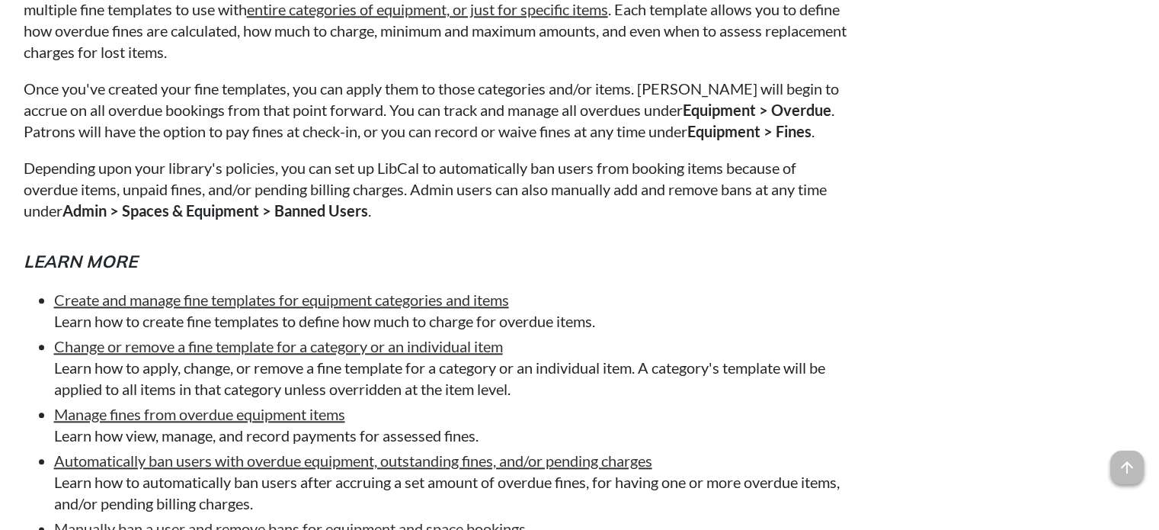
click at [581, 197] on p "Depending upon your library's policies, you can set up LibCal to automatically …" at bounding box center [435, 189] width 823 height 64
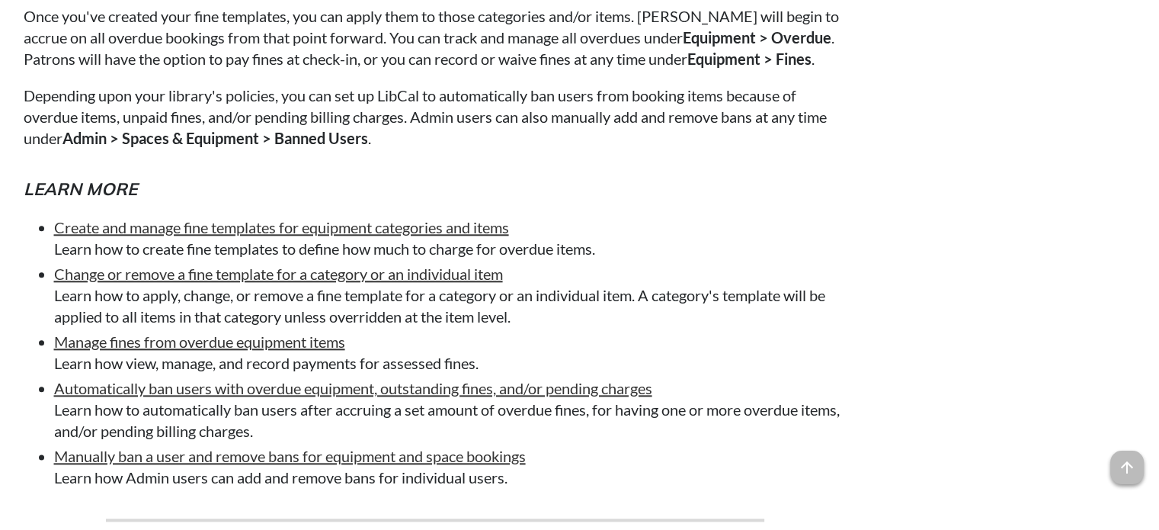
scroll to position [7546, 0]
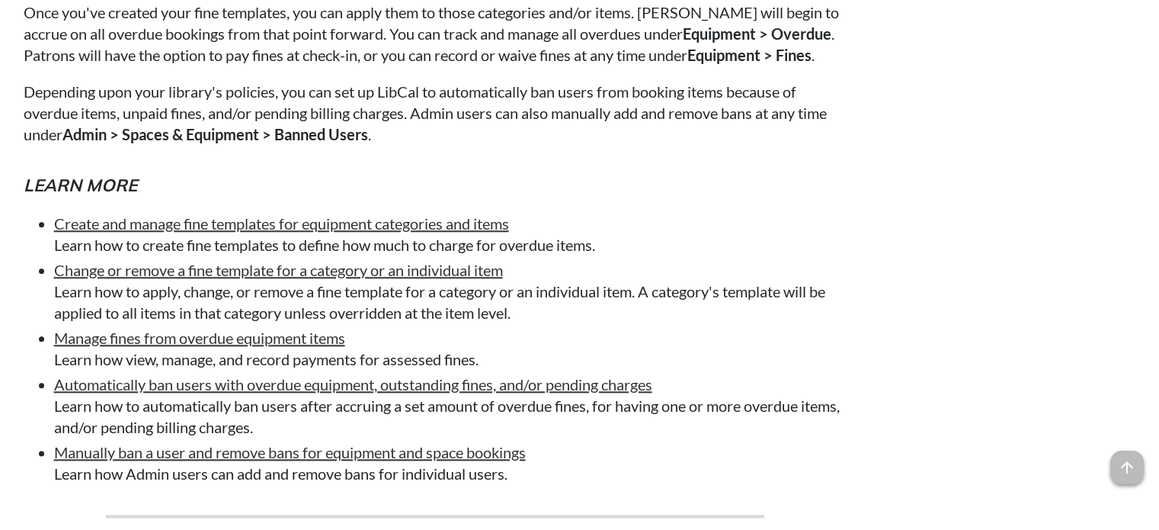
click at [409, 145] on p "Depending upon your library's policies, you can set up LibCal to automatically …" at bounding box center [435, 113] width 823 height 64
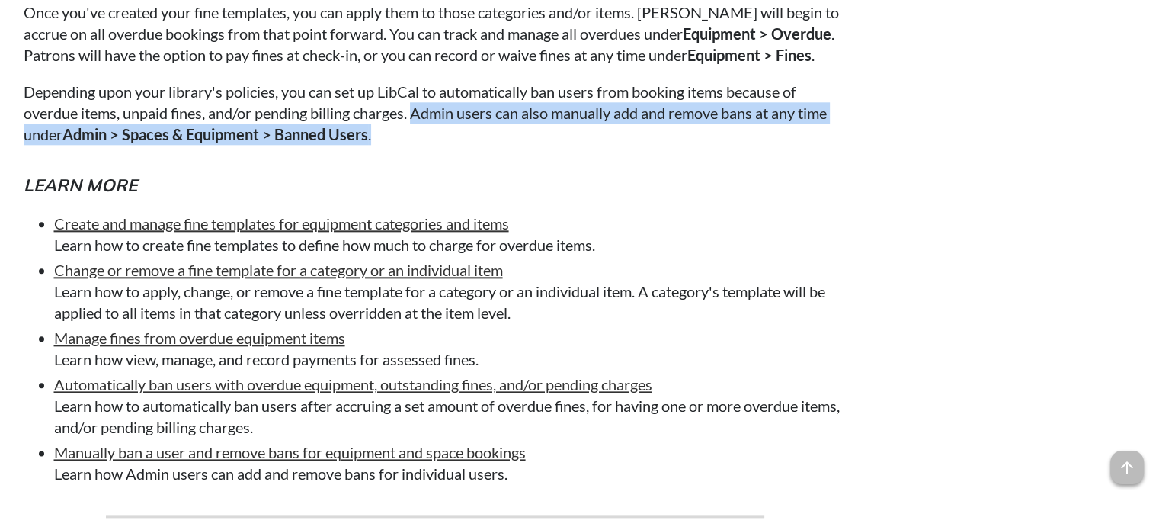
drag, startPoint x: 415, startPoint y: 156, endPoint x: 479, endPoint y: 178, distance: 68.5
click at [479, 145] on p "Depending upon your library's policies, you can set up LibCal to automatically …" at bounding box center [435, 113] width 823 height 64
drag, startPoint x: 479, startPoint y: 178, endPoint x: 418, endPoint y: 149, distance: 67.8
click at [418, 145] on p "Depending upon your library's policies, you can set up LibCal to automatically …" at bounding box center [435, 113] width 823 height 64
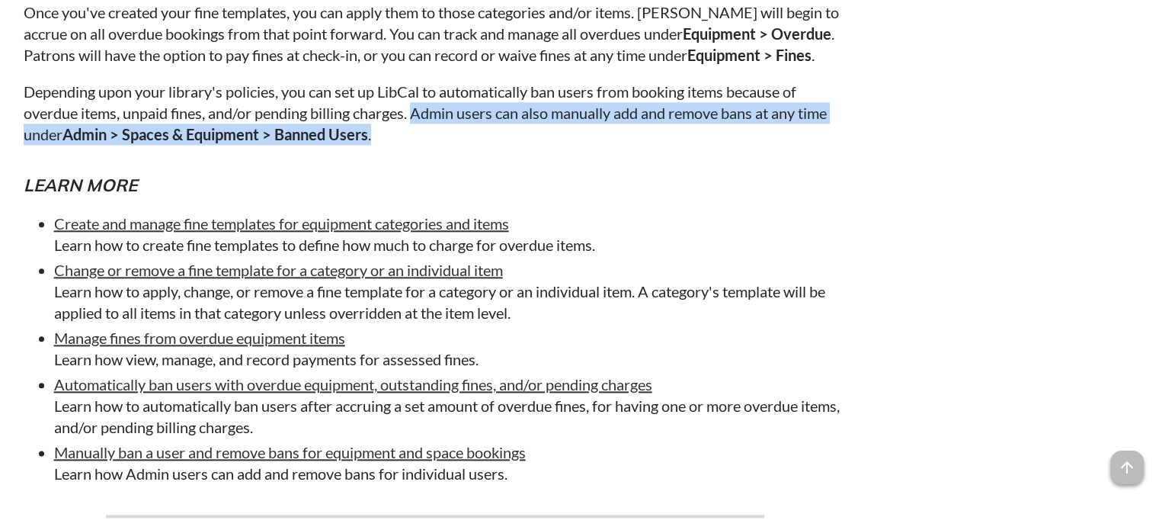
click at [418, 145] on p "Depending upon your library's policies, you can set up LibCal to automatically …" at bounding box center [435, 113] width 823 height 64
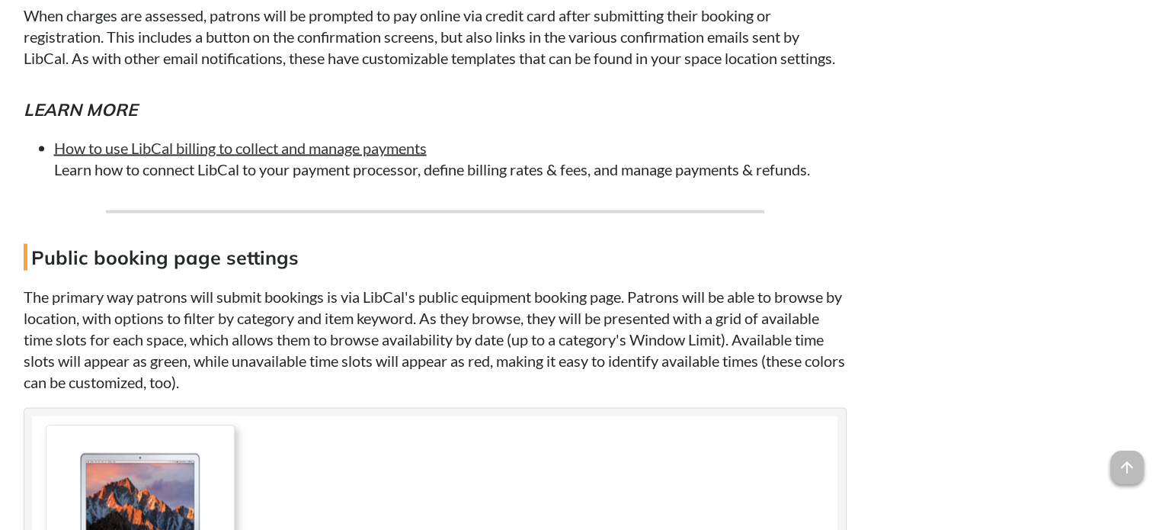
scroll to position [8842, 0]
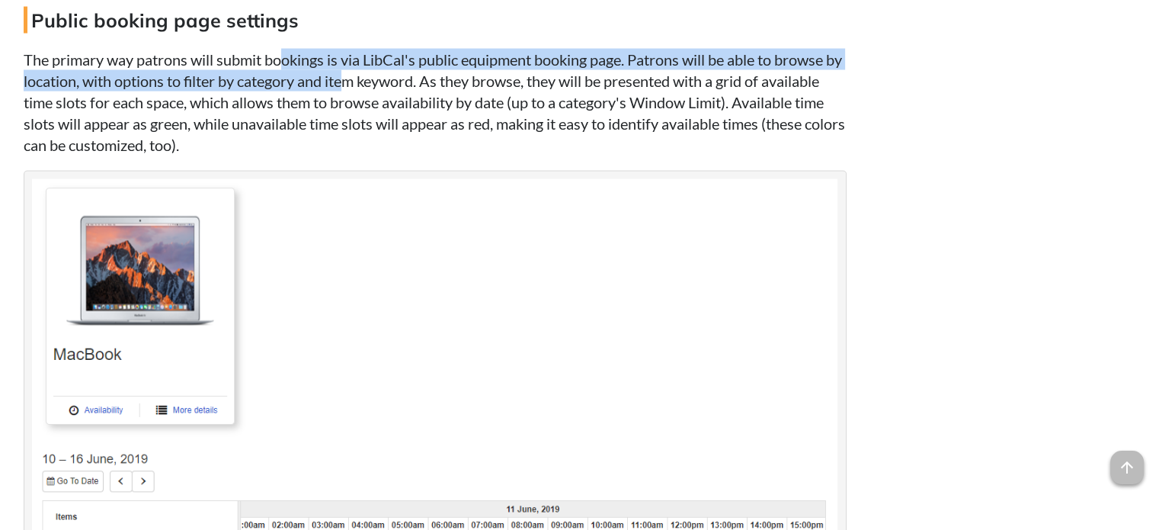
drag, startPoint x: 282, startPoint y: 125, endPoint x: 370, endPoint y: 143, distance: 90.1
click at [370, 143] on p "The primary way patrons will submit bookings is via LibCal's public equipment b…" at bounding box center [435, 102] width 823 height 107
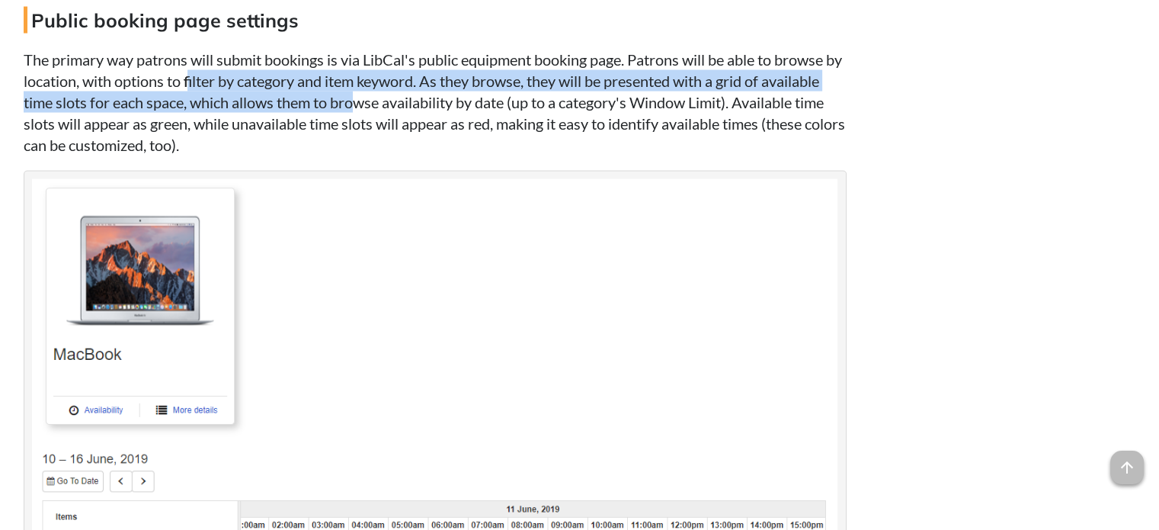
drag, startPoint x: 210, startPoint y: 143, endPoint x: 433, endPoint y: 155, distance: 223.6
click at [431, 155] on p "The primary way patrons will submit bookings is via LibCal's public equipment b…" at bounding box center [435, 102] width 823 height 107
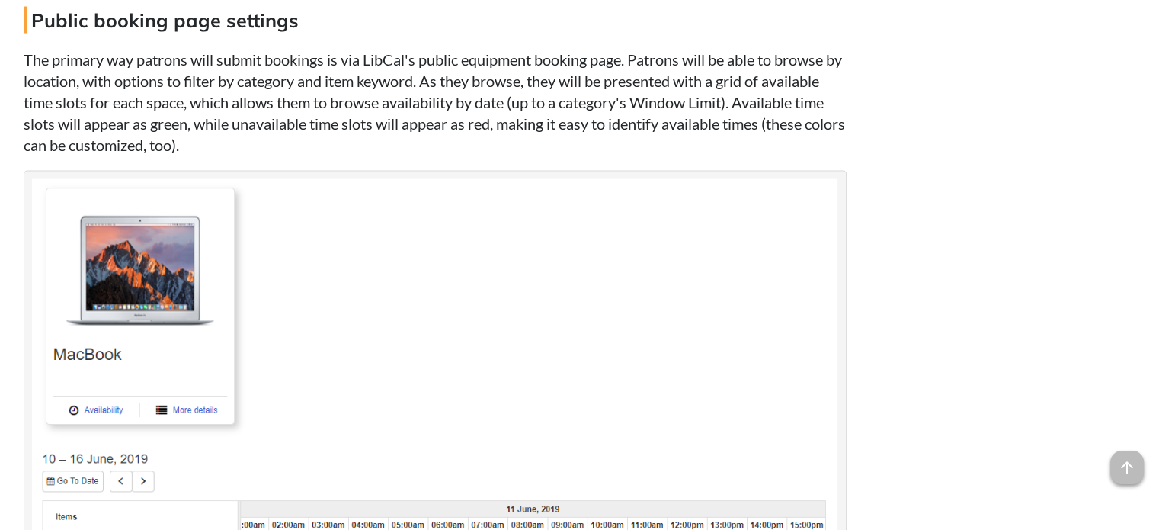
click at [434, 155] on p "The primary way patrons will submit bookings is via LibCal's public equipment b…" at bounding box center [435, 102] width 823 height 107
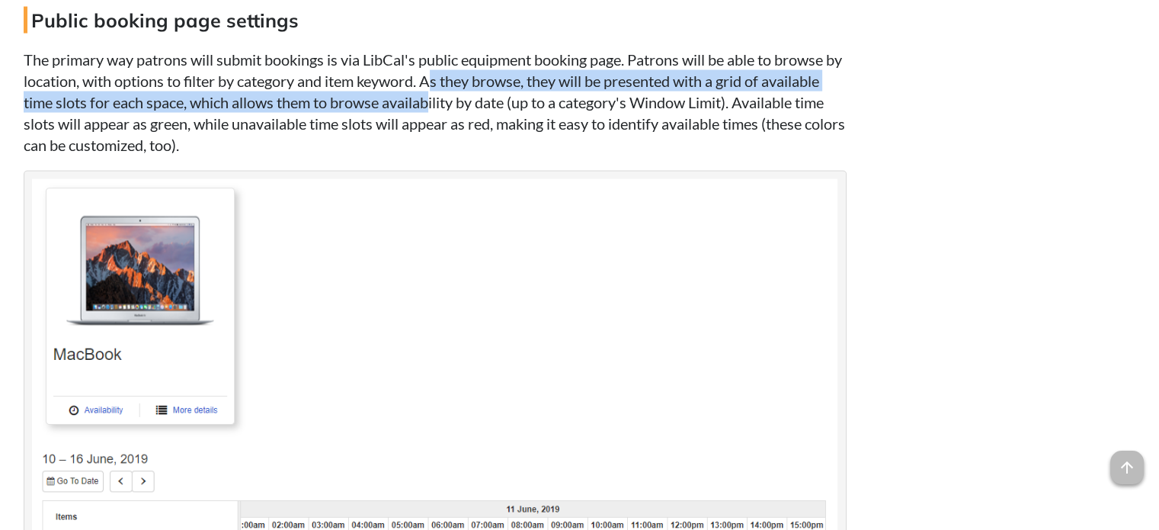
drag, startPoint x: 457, startPoint y: 141, endPoint x: 494, endPoint y: 173, distance: 48.6
click at [494, 155] on p "The primary way patrons will submit bookings is via LibCal's public equipment b…" at bounding box center [435, 102] width 823 height 107
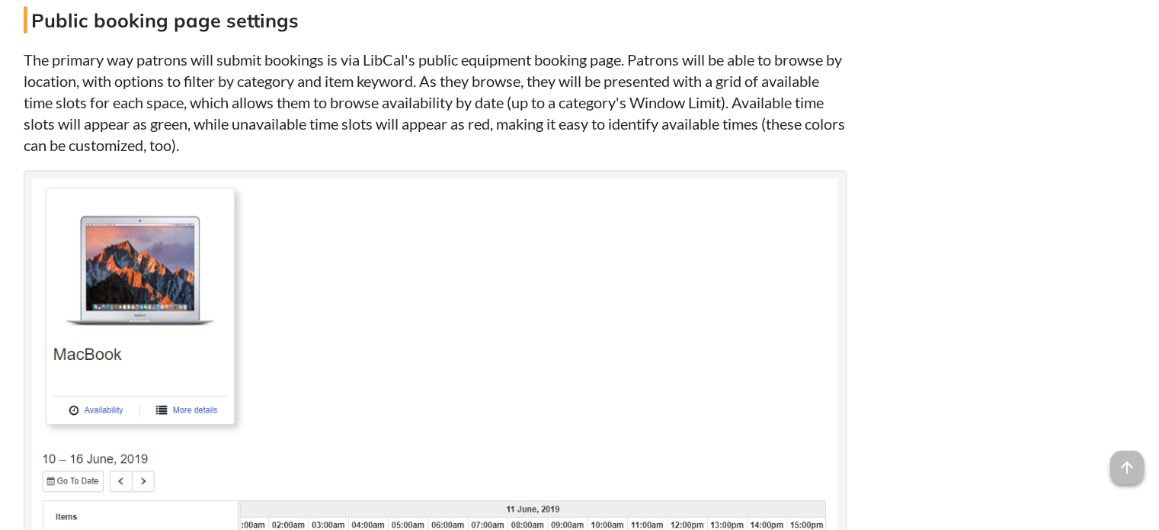
click at [207, 155] on p "The primary way patrons will submit bookings is via LibCal's public equipment b…" at bounding box center [435, 102] width 823 height 107
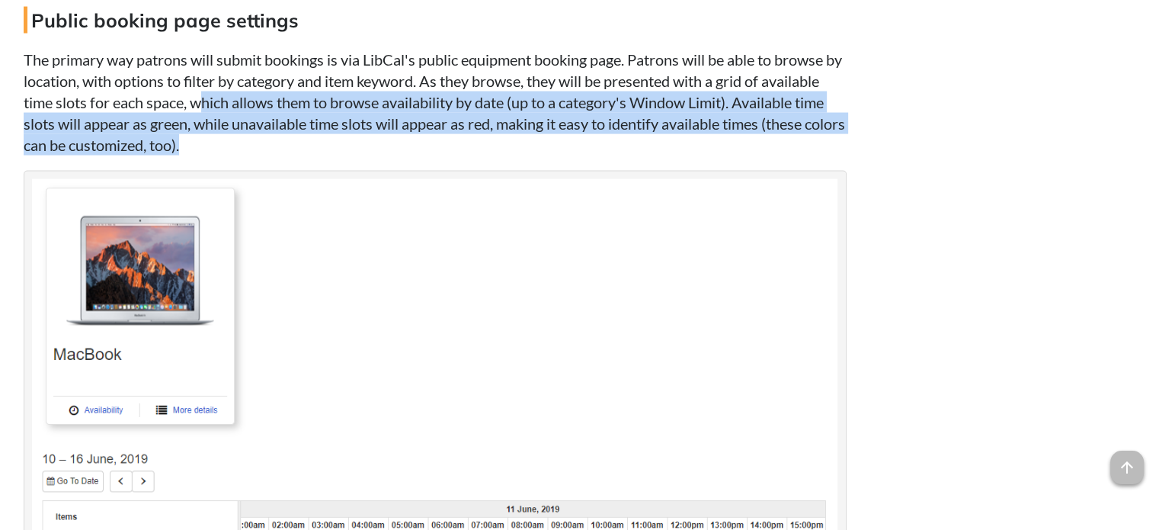
drag, startPoint x: 268, startPoint y: 162, endPoint x: 513, endPoint y: 213, distance: 249.8
click at [513, 155] on p "The primary way patrons will submit bookings is via LibCal's public equipment b…" at bounding box center [435, 102] width 823 height 107
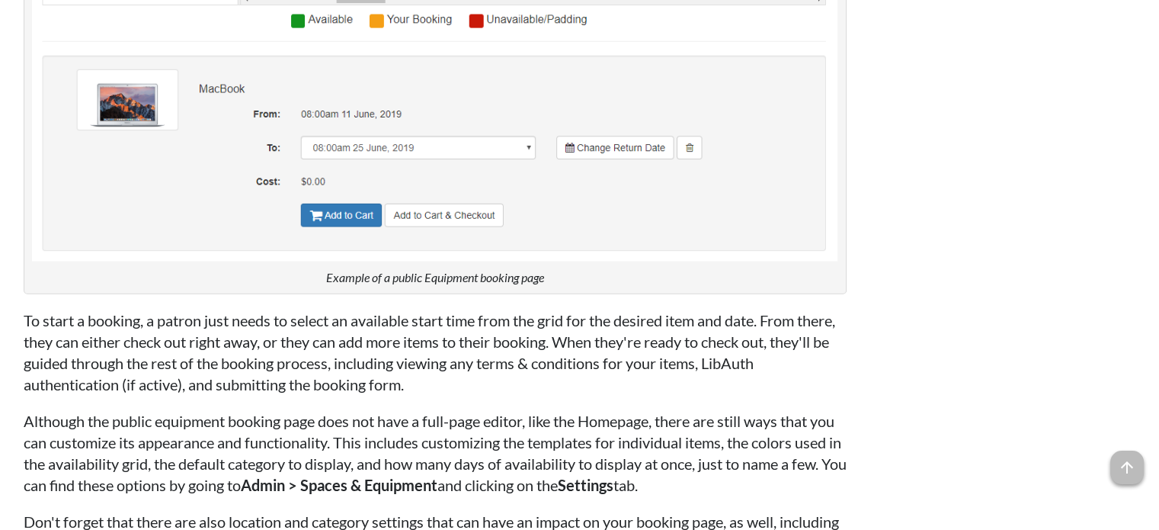
scroll to position [9757, 0]
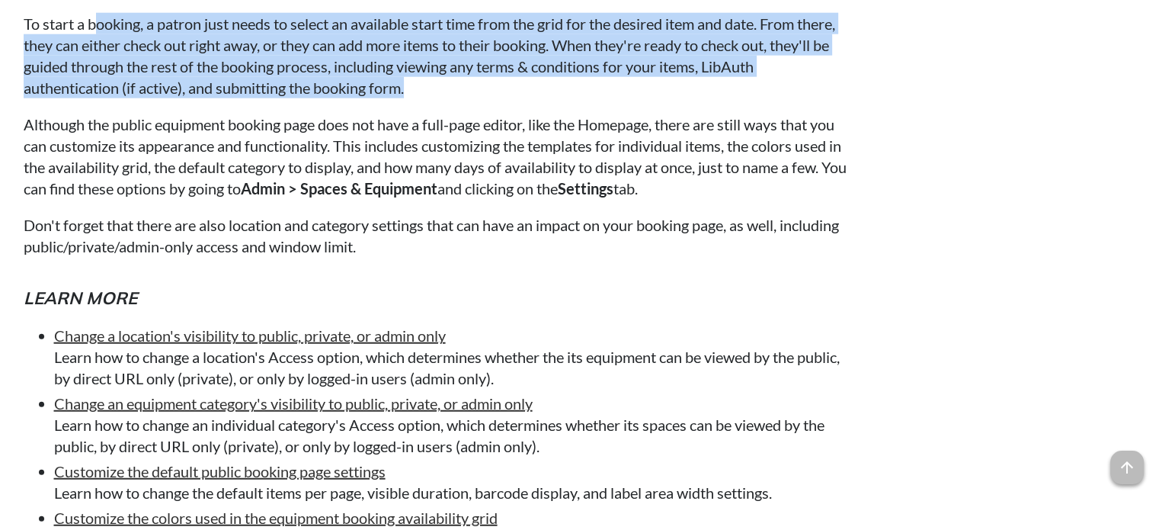
drag, startPoint x: 91, startPoint y: 78, endPoint x: 536, endPoint y: 154, distance: 450.9
click at [536, 98] on p "To start a booking, a patron just needs to select an available start time from …" at bounding box center [435, 55] width 823 height 85
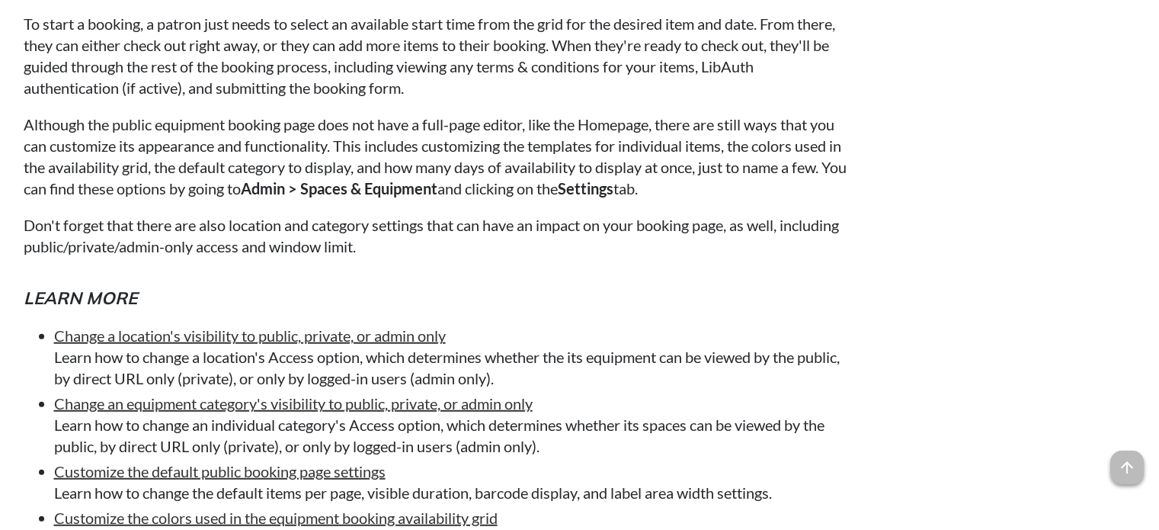
click at [471, 199] on p "Although the public equipment booking page does not have a full-page editor, li…" at bounding box center [435, 156] width 823 height 85
click at [149, 257] on p "Don't forget that there are also location and category settings that can have a…" at bounding box center [435, 235] width 823 height 43
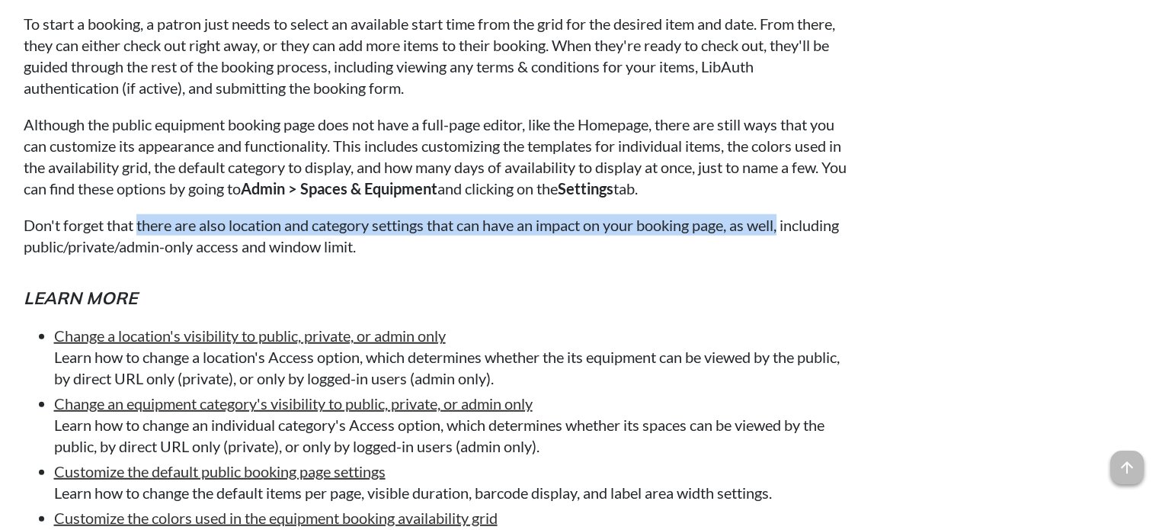
drag, startPoint x: 139, startPoint y: 291, endPoint x: 793, endPoint y: 282, distance: 653.3
click at [793, 257] on p "Don't forget that there are also location and category settings that can have a…" at bounding box center [435, 235] width 823 height 43
click at [457, 257] on p "Don't forget that there are also location and category settings that can have a…" at bounding box center [435, 235] width 823 height 43
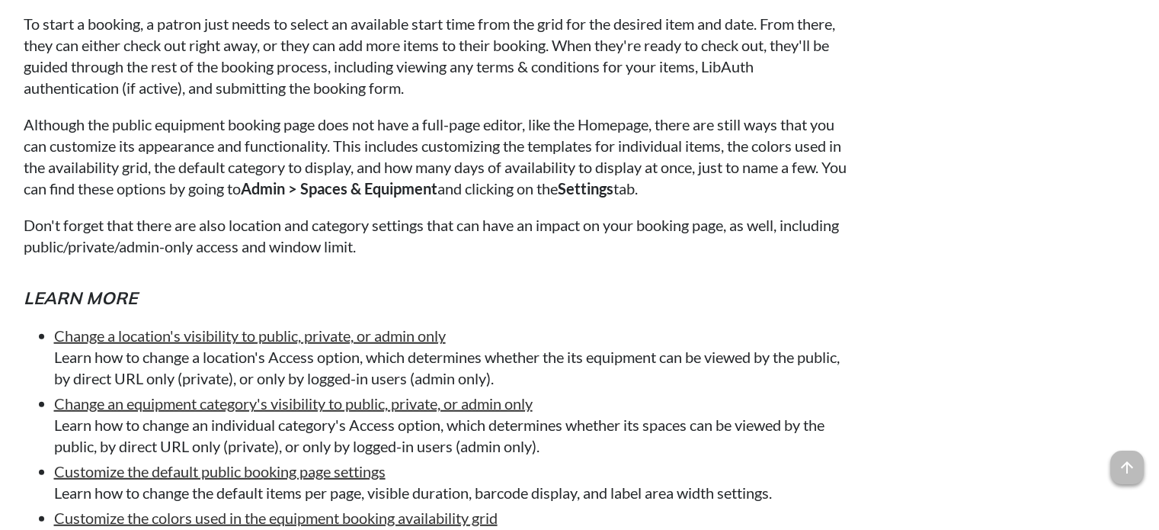
click at [125, 257] on p "Don't forget that there are also location and category settings that can have a…" at bounding box center [435, 235] width 823 height 43
click at [162, 257] on p "Don't forget that there are also location and category settings that can have a…" at bounding box center [435, 235] width 823 height 43
click at [232, 257] on p "Don't forget that there are also location and category settings that can have a…" at bounding box center [435, 235] width 823 height 43
click at [351, 257] on p "Don't forget that there are also location and category settings that can have a…" at bounding box center [435, 235] width 823 height 43
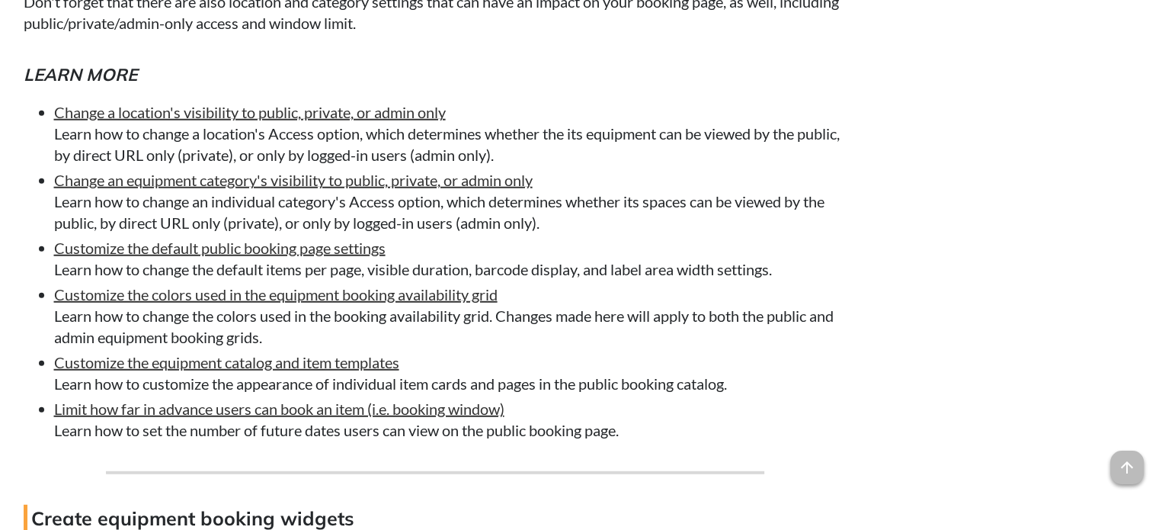
scroll to position [9985, 0]
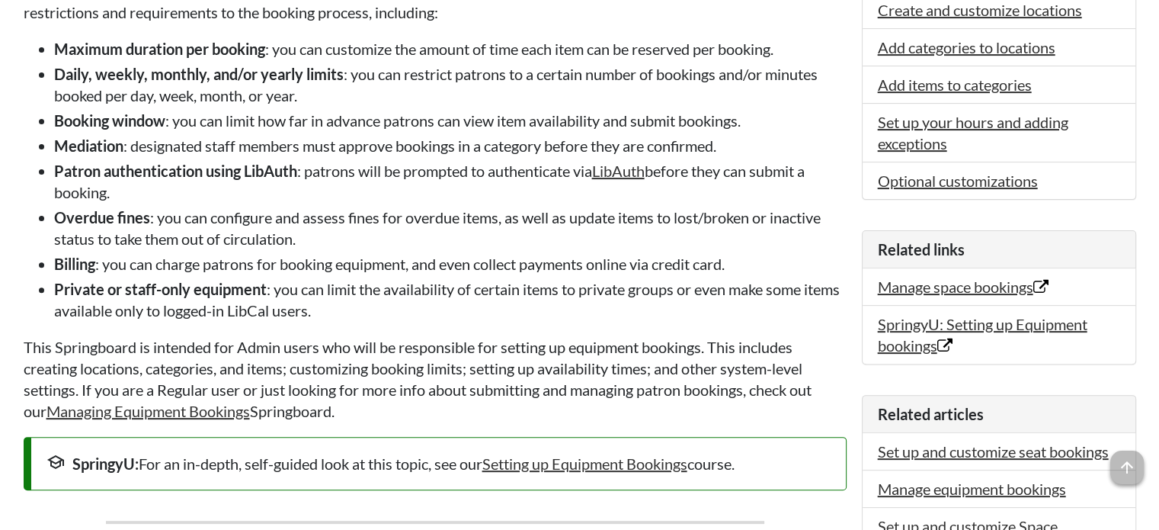
scroll to position [537, 0]
